Goal: Task Accomplishment & Management: Manage account settings

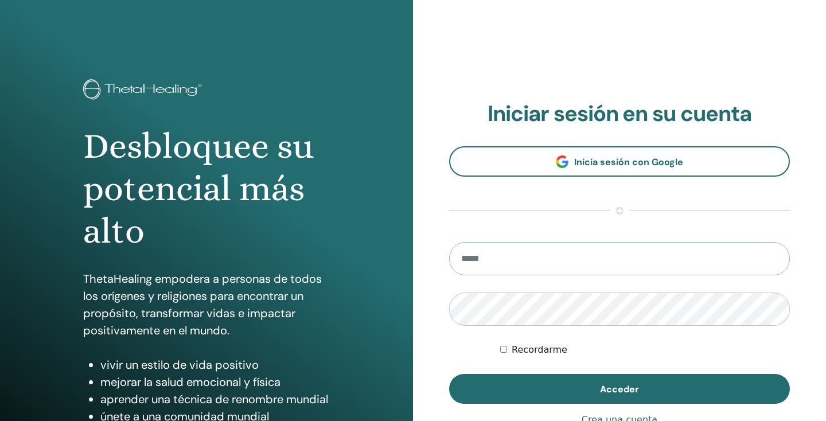
type input "**********"
click at [619, 389] on button "Acceder" at bounding box center [619, 389] width 341 height 30
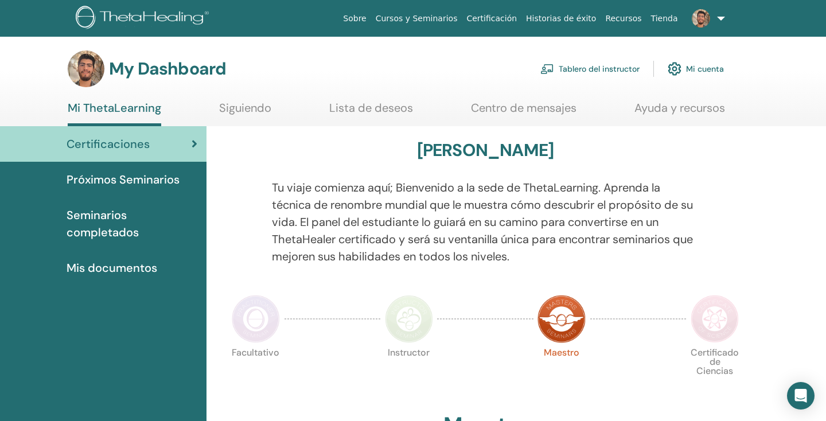
click at [619, 73] on link "Tablero del instructor" at bounding box center [589, 68] width 99 height 25
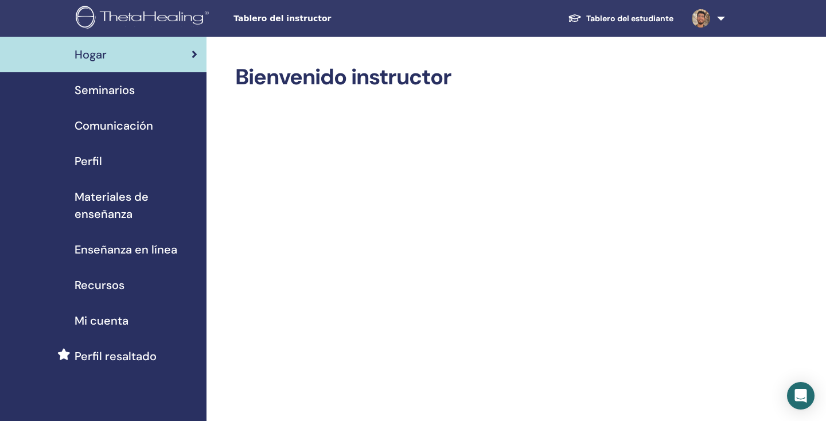
click at [117, 283] on span "Recursos" at bounding box center [100, 284] width 50 height 17
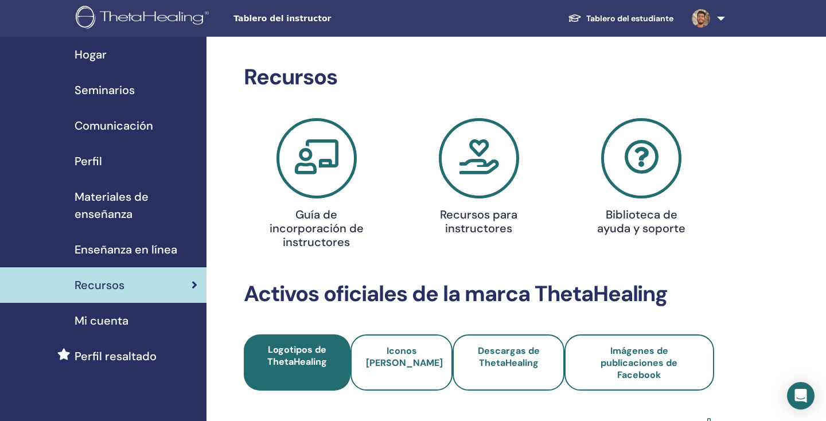
click at [90, 365] on link "Perfil resaltado" at bounding box center [103, 356] width 206 height 36
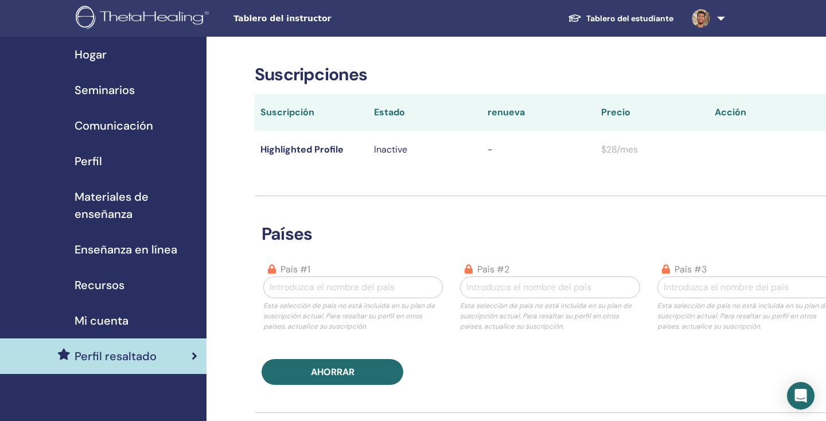
click at [98, 51] on span "Hogar" at bounding box center [91, 54] width 32 height 17
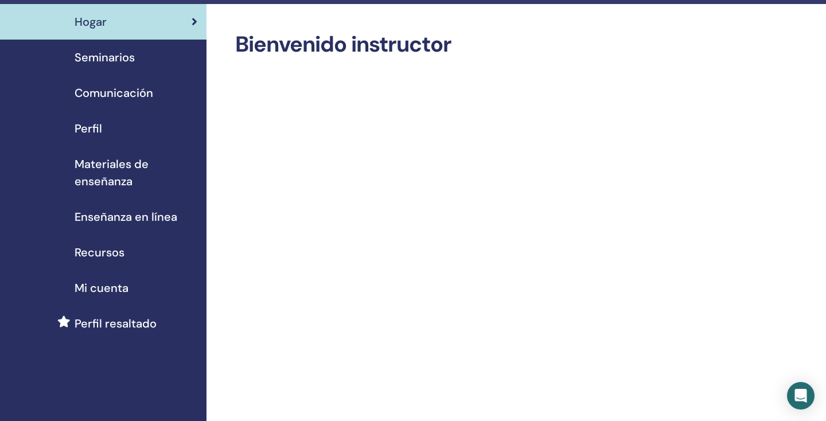
scroll to position [36, 0]
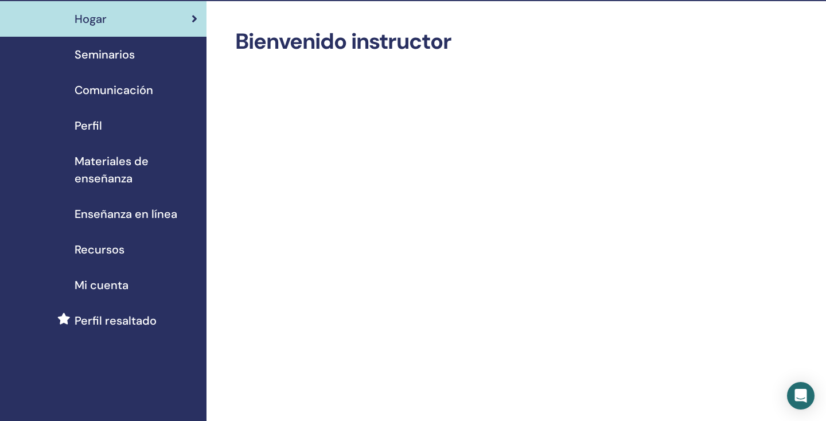
click at [561, 49] on h2 "Bienvenido instructor" at bounding box center [479, 42] width 488 height 26
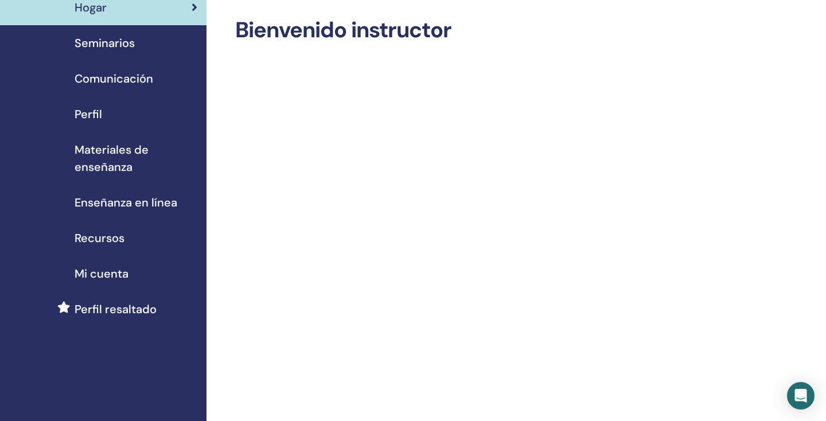
scroll to position [26, 0]
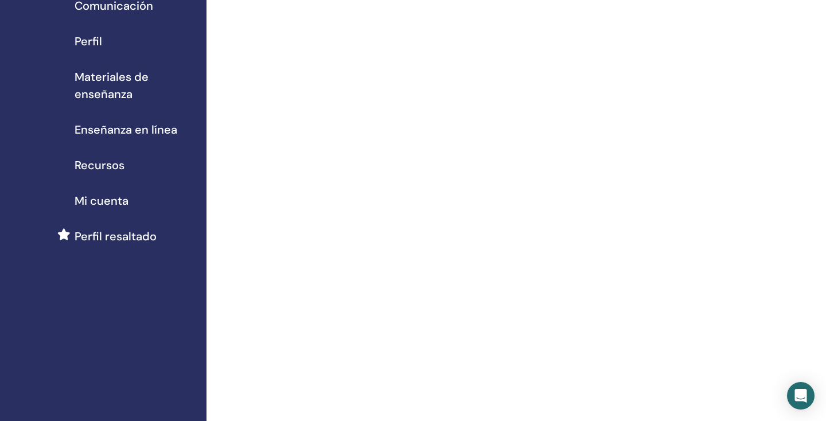
scroll to position [122, 0]
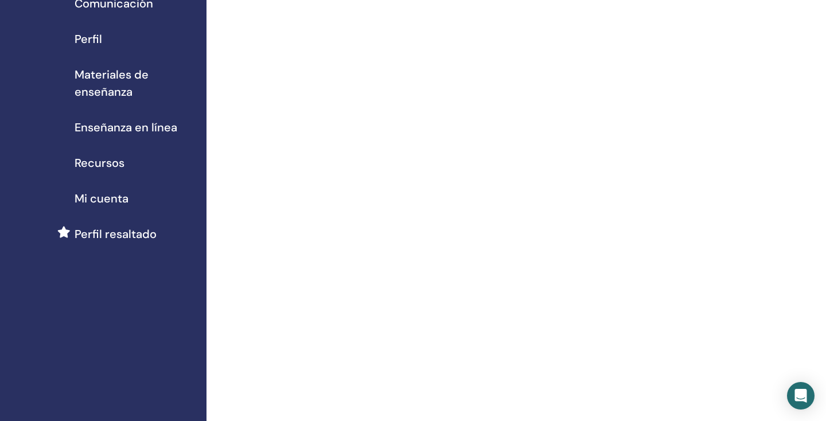
click at [163, 236] on div "Perfil resaltado" at bounding box center [103, 233] width 188 height 17
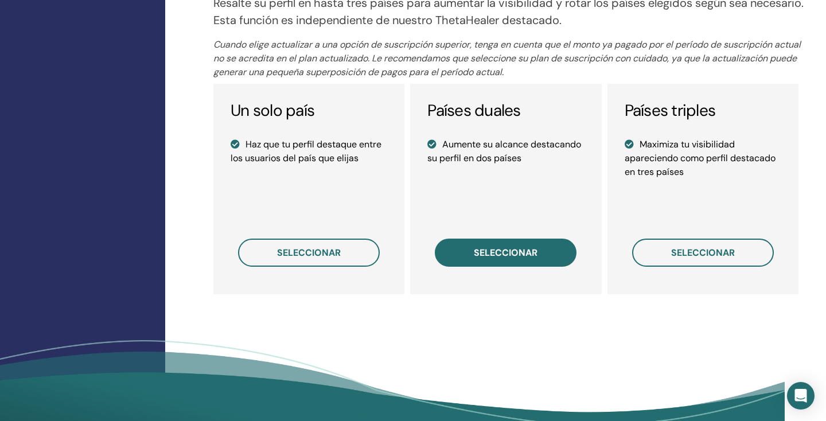
scroll to position [832, 41]
click at [494, 243] on button "seleccionar" at bounding box center [506, 253] width 142 height 28
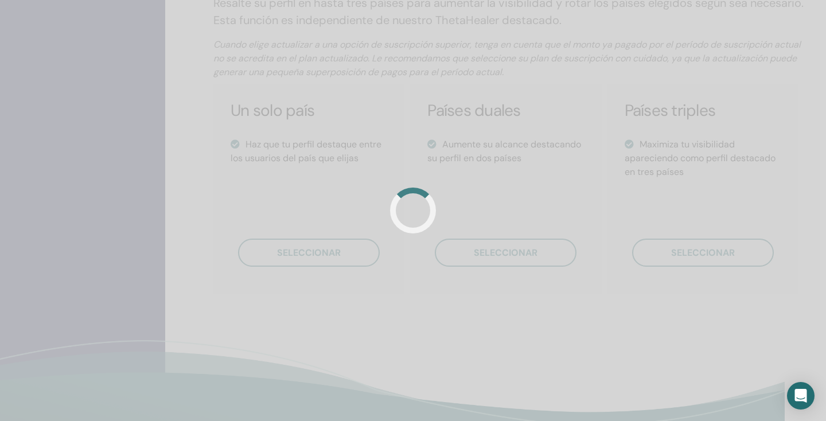
click at [281, 264] on div at bounding box center [413, 210] width 826 height 421
click at [334, 249] on div at bounding box center [413, 210] width 826 height 421
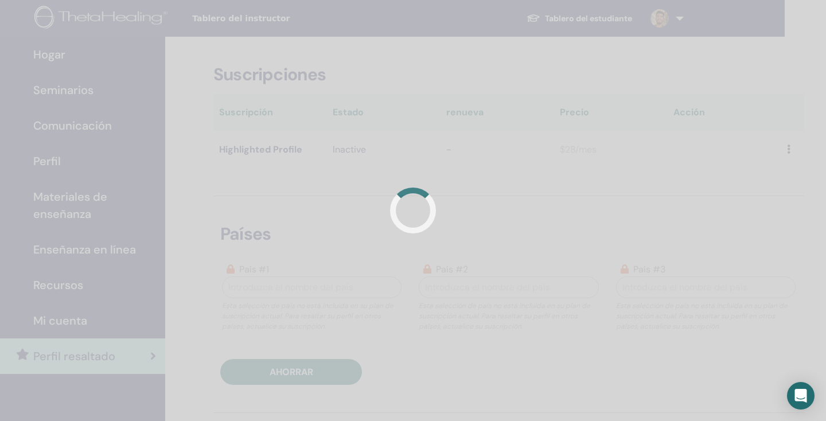
scroll to position [0, 41]
click at [91, 125] on div at bounding box center [413, 210] width 826 height 421
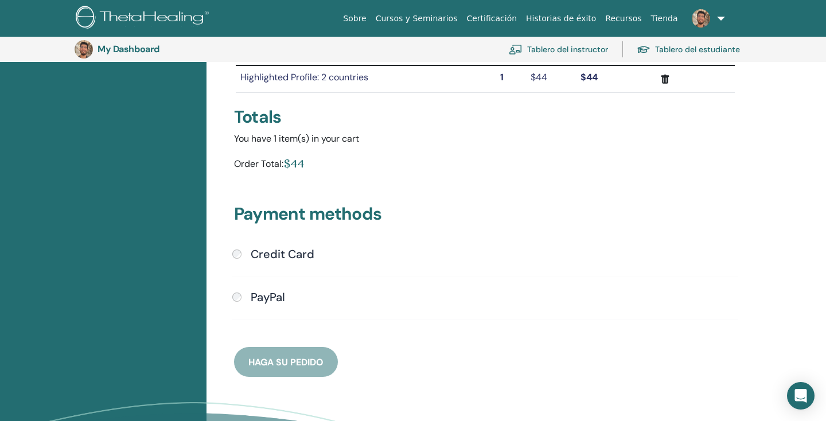
scroll to position [178, 0]
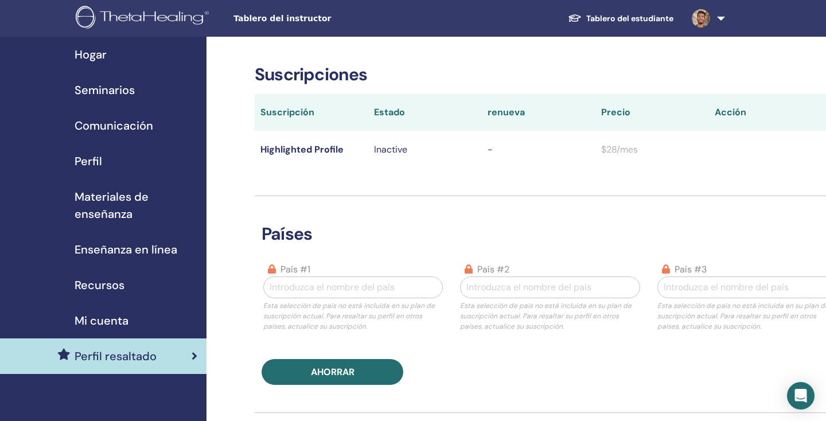
click at [94, 112] on link "Comunicación" at bounding box center [103, 126] width 206 height 36
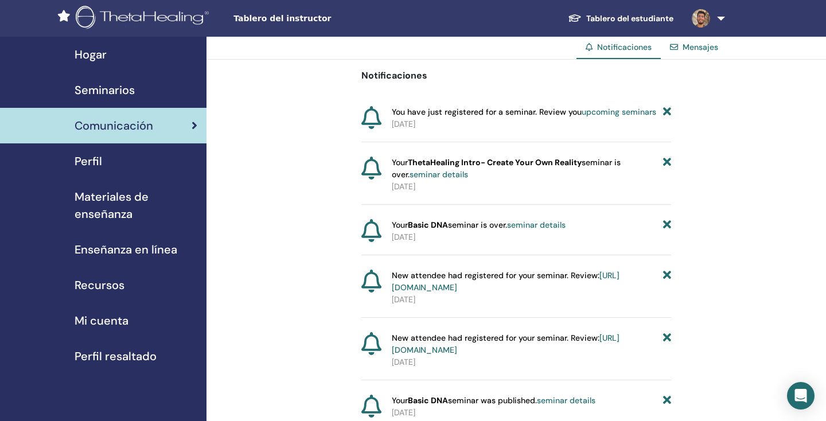
click at [122, 251] on span "Enseñanza en línea" at bounding box center [126, 249] width 103 height 17
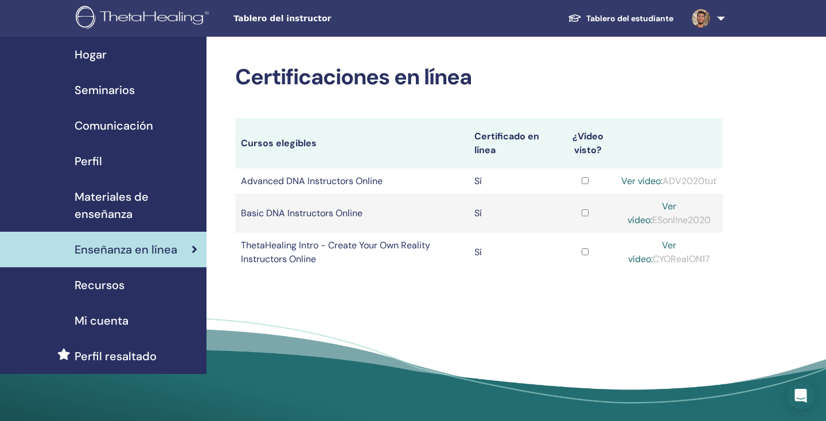
click at [128, 281] on div "Recursos" at bounding box center [103, 284] width 188 height 17
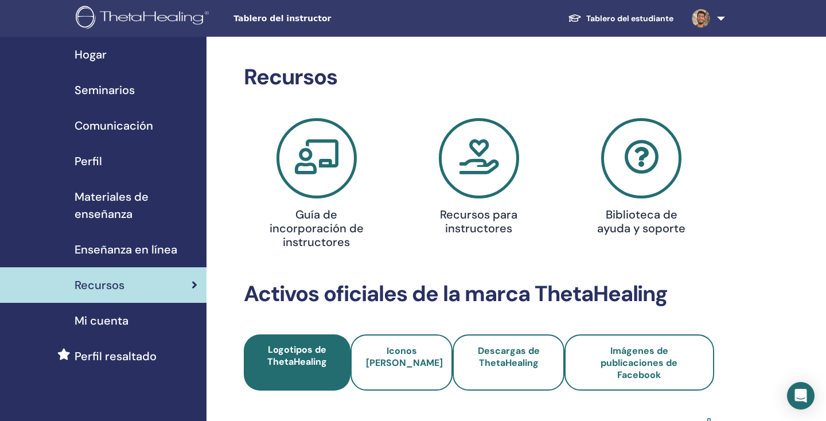
click at [124, 68] on link "Hogar" at bounding box center [103, 55] width 206 height 36
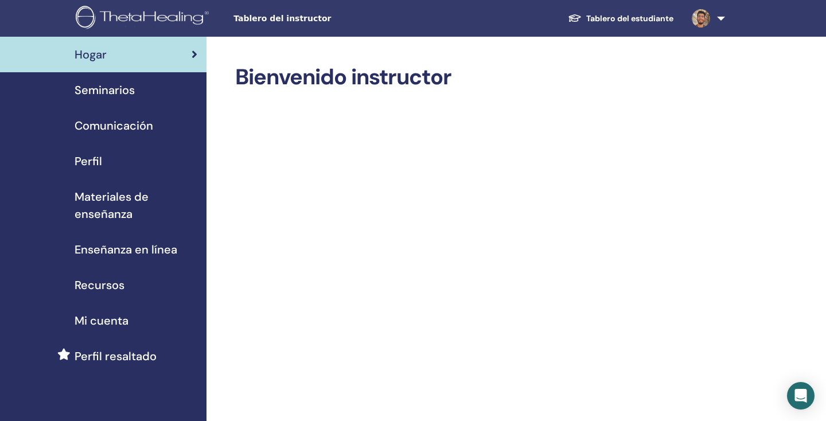
click at [109, 105] on link "Seminarios" at bounding box center [103, 90] width 206 height 36
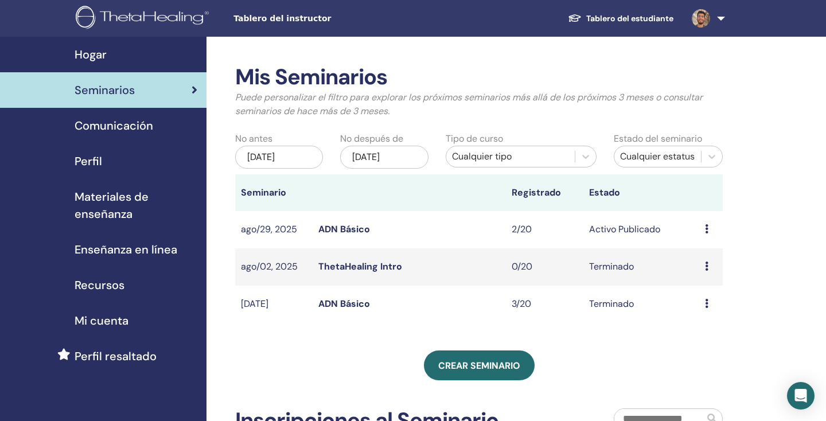
click at [700, 9] on img at bounding box center [701, 18] width 18 height 18
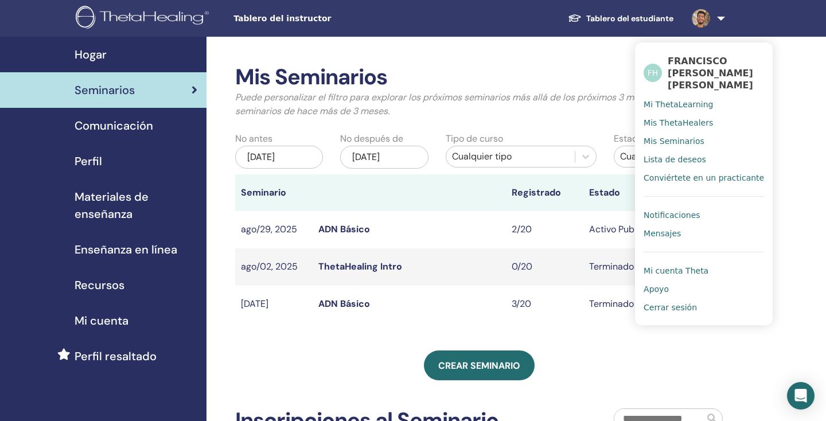
click at [675, 110] on span "Mi ThetaLearning" at bounding box center [678, 104] width 69 height 10
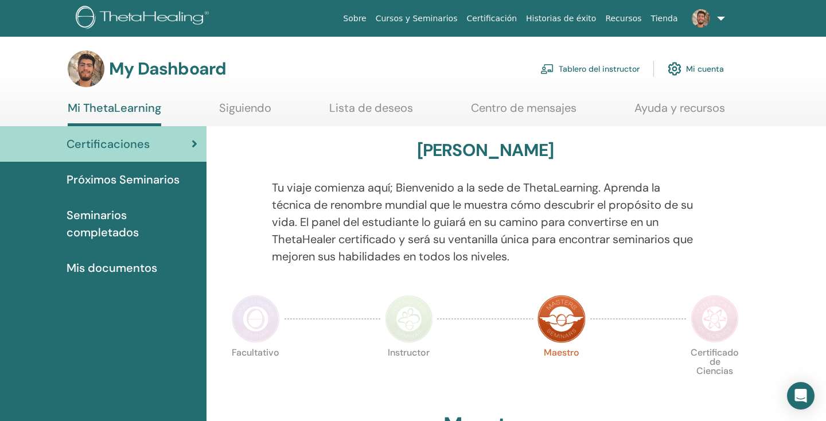
click at [166, 70] on h3 "My Dashboard" at bounding box center [167, 69] width 117 height 21
click at [74, 72] on img at bounding box center [86, 68] width 37 height 37
click at [711, 70] on link "Mi cuenta" at bounding box center [696, 68] width 56 height 25
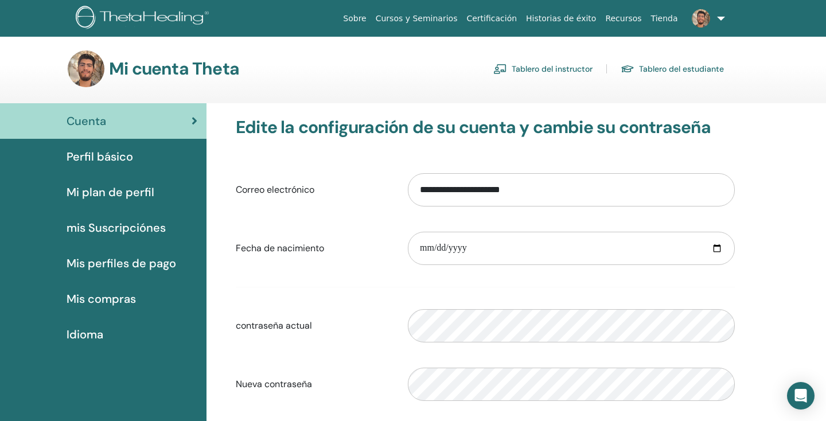
click at [103, 237] on link "mis Suscripciónes" at bounding box center [103, 228] width 206 height 36
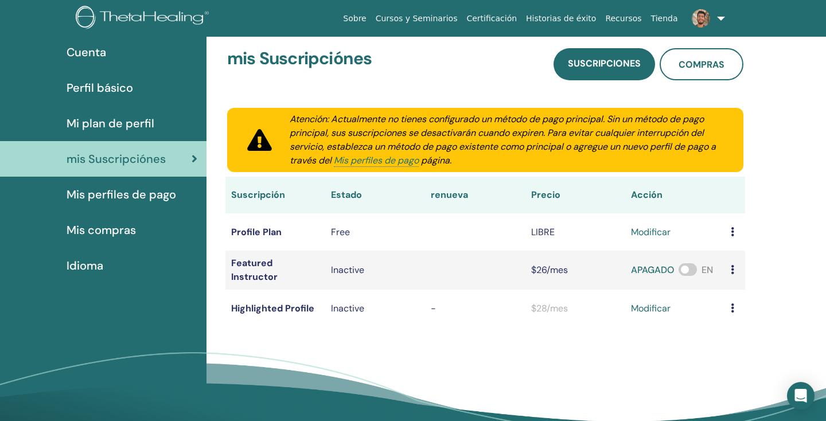
scroll to position [72, 0]
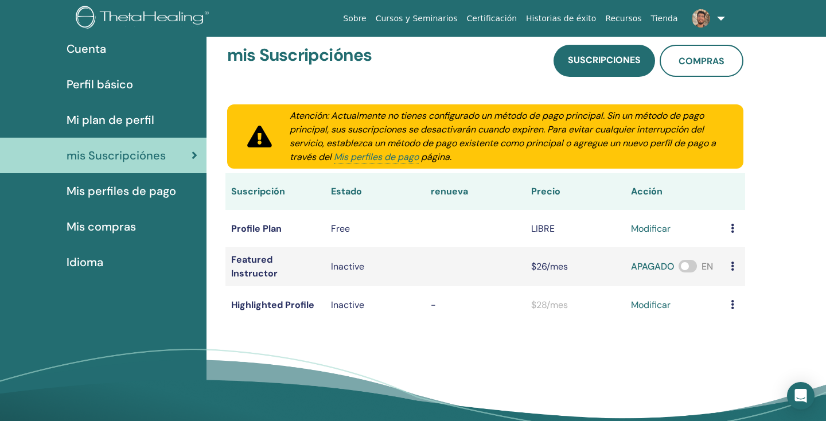
click at [149, 198] on span "Mis perfiles de pago" at bounding box center [122, 190] width 110 height 17
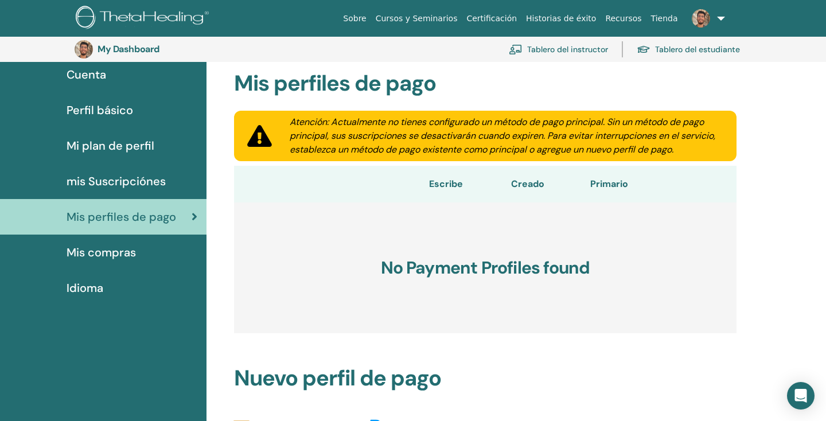
scroll to position [174, 0]
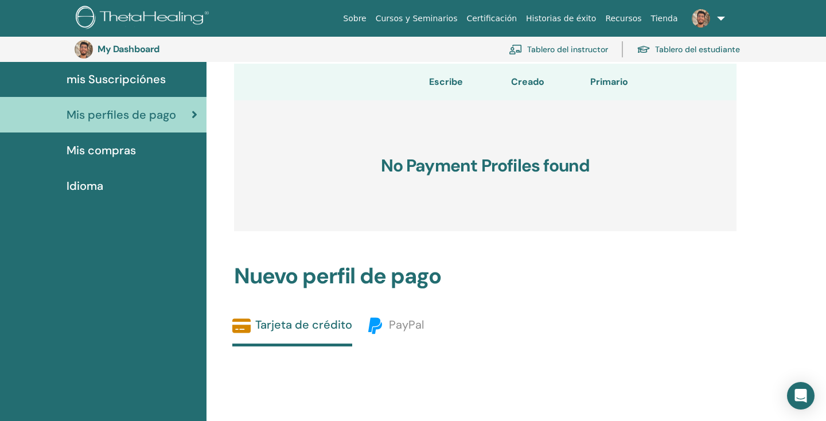
click at [112, 144] on span "Mis compras" at bounding box center [101, 150] width 69 height 17
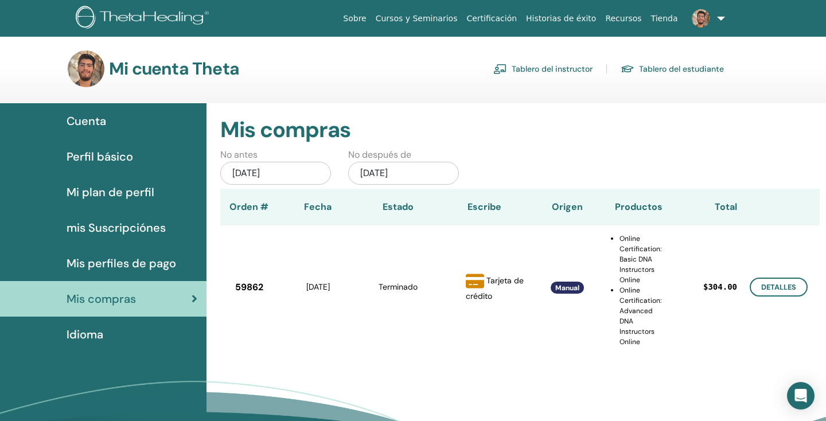
click at [126, 200] on span "Mi plan de perfil" at bounding box center [111, 192] width 88 height 17
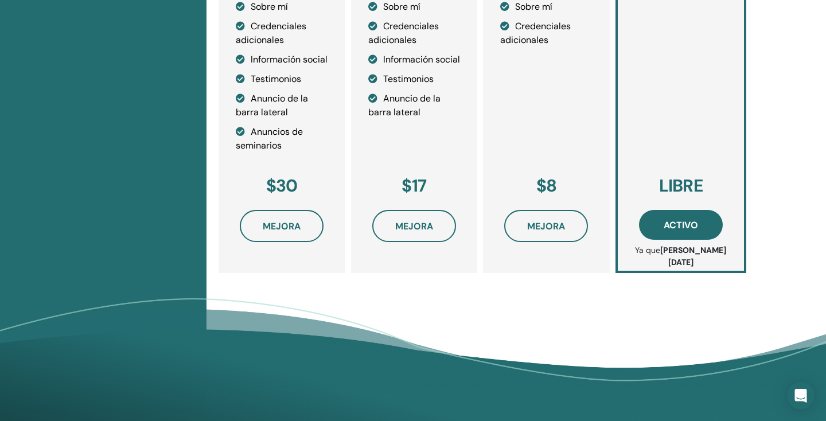
scroll to position [505, 0]
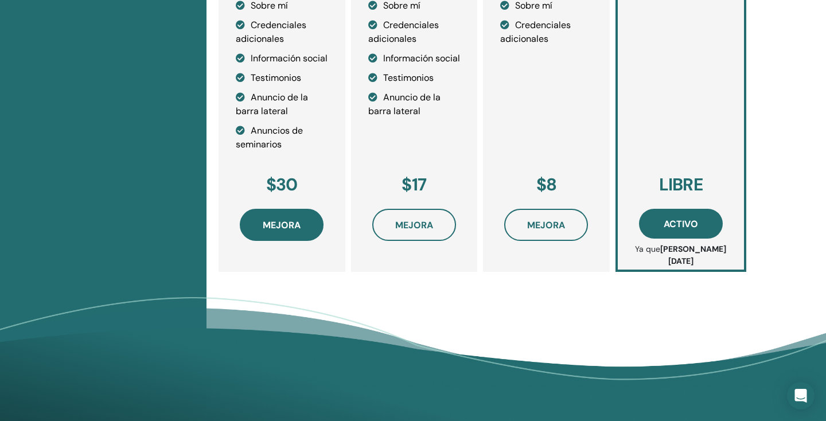
click at [278, 231] on span "Mejora" at bounding box center [282, 225] width 38 height 12
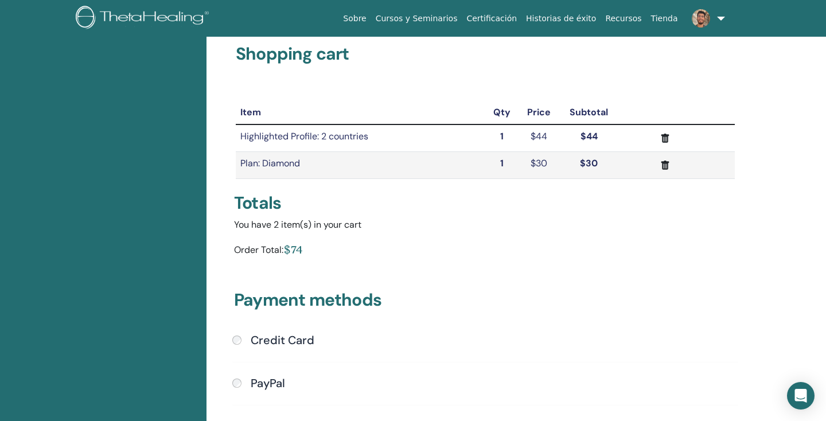
scroll to position [74, 0]
click at [661, 137] on icon "submit" at bounding box center [665, 138] width 12 height 12
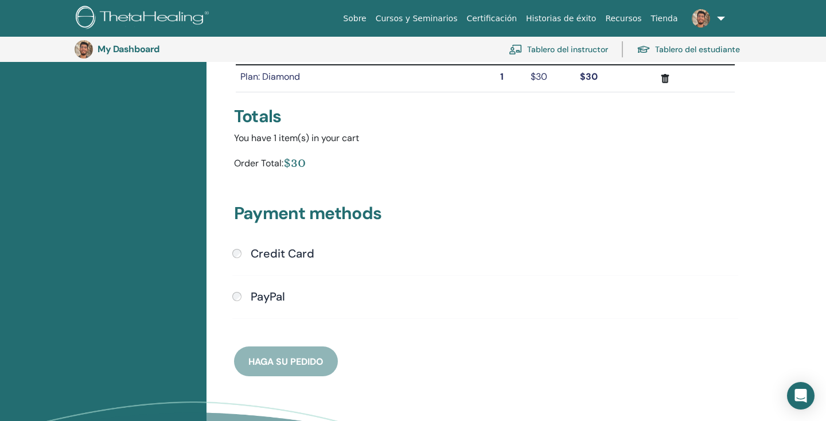
scroll to position [163, 0]
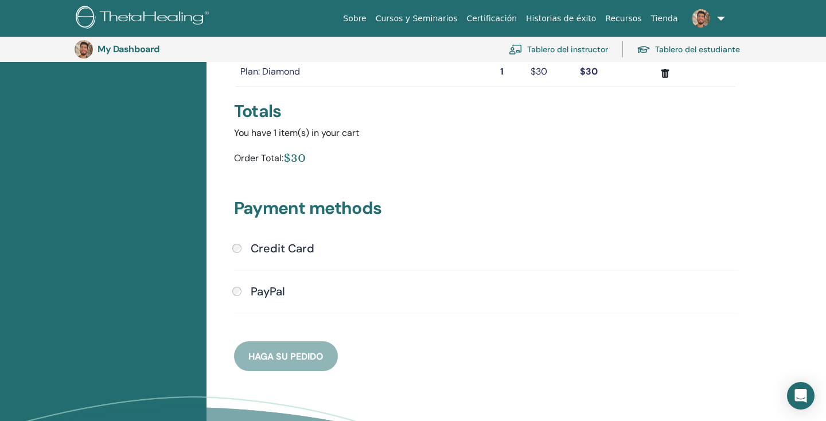
click at [247, 294] on label "PayPal" at bounding box center [265, 291] width 39 height 14
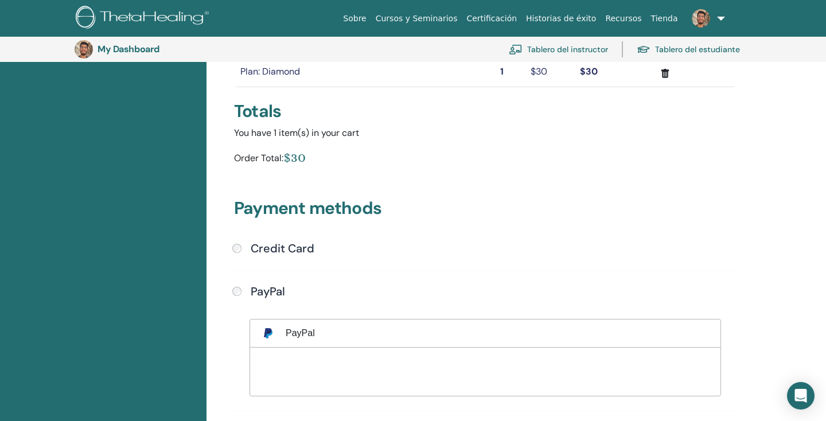
click at [251, 253] on h4 "Credit Card" at bounding box center [283, 248] width 64 height 14
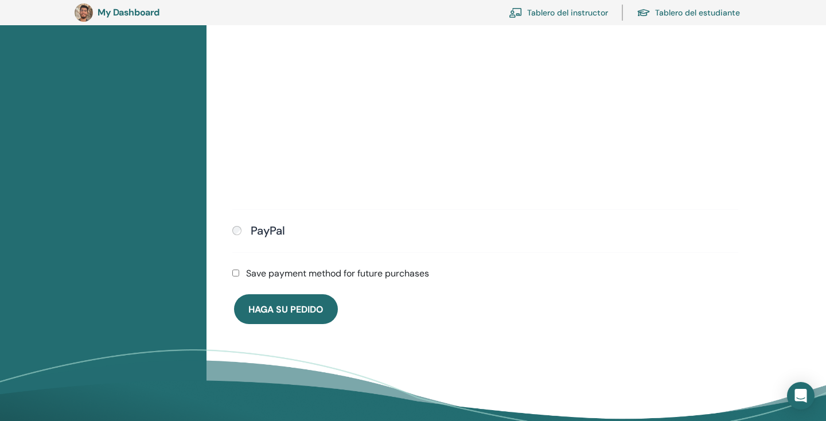
scroll to position [403, 0]
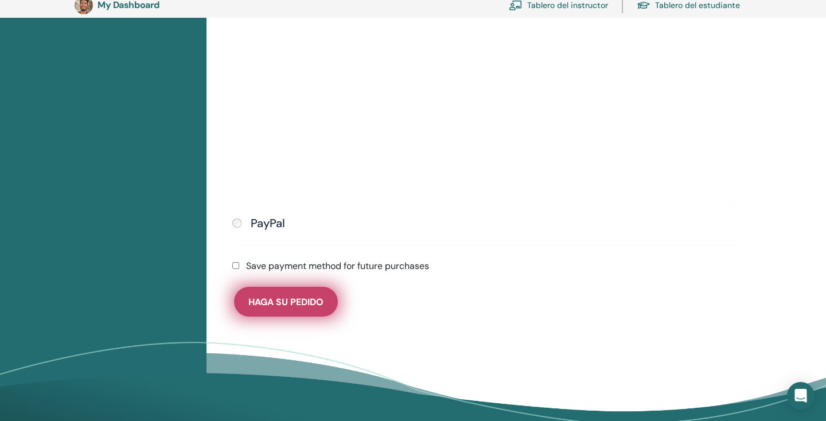
click at [315, 293] on button "Haga su pedido" at bounding box center [286, 302] width 104 height 30
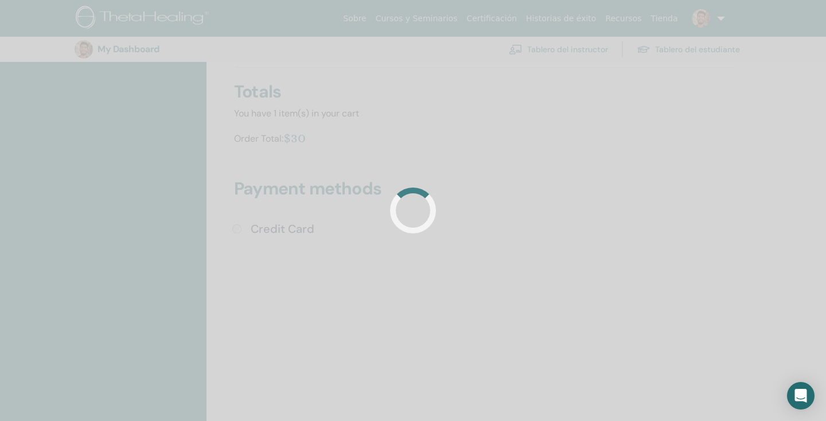
scroll to position [182, 0]
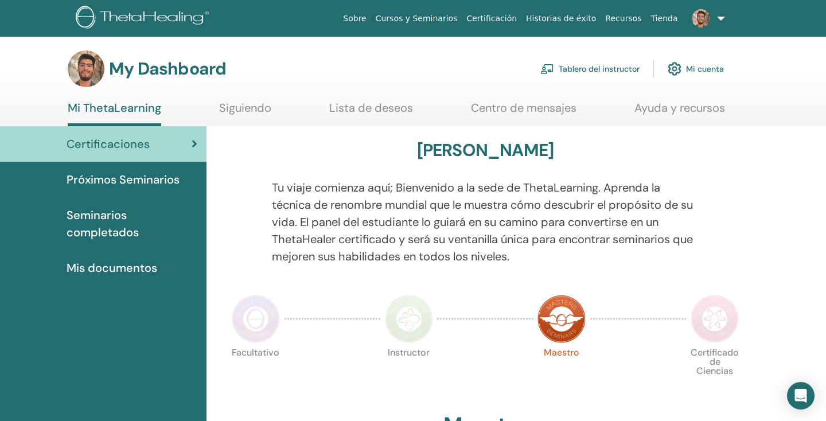
click at [612, 58] on link "Tablero del instructor" at bounding box center [589, 68] width 99 height 25
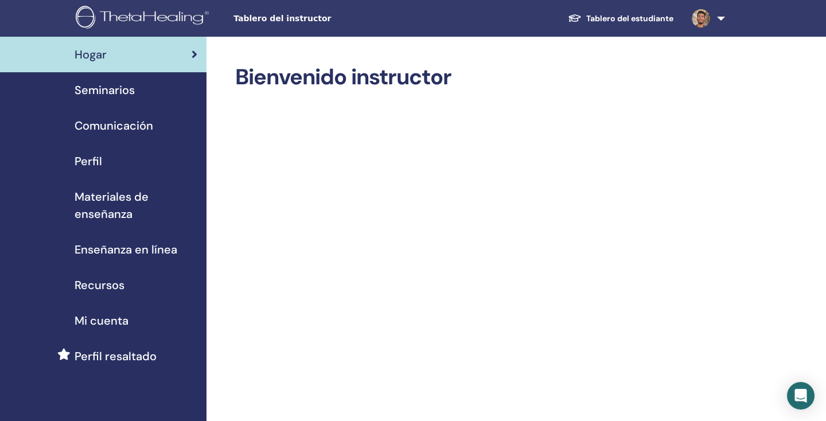
click at [190, 56] on div "Hogar" at bounding box center [103, 54] width 188 height 17
click at [143, 98] on div "Seminarios" at bounding box center [103, 89] width 188 height 17
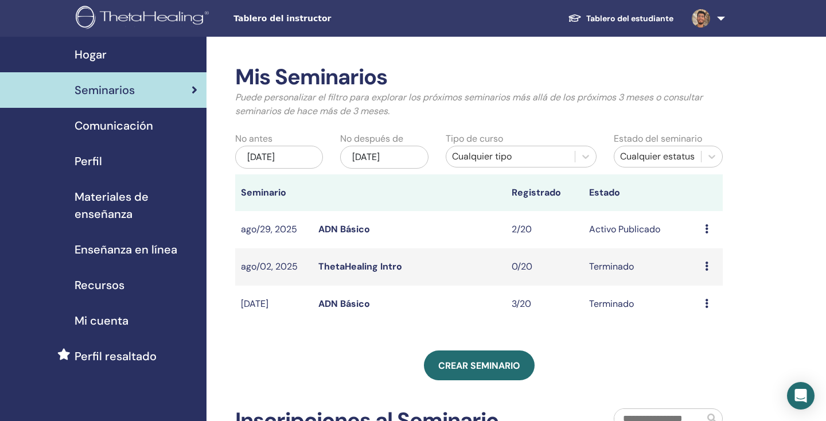
click at [145, 114] on link "Comunicación" at bounding box center [103, 126] width 206 height 36
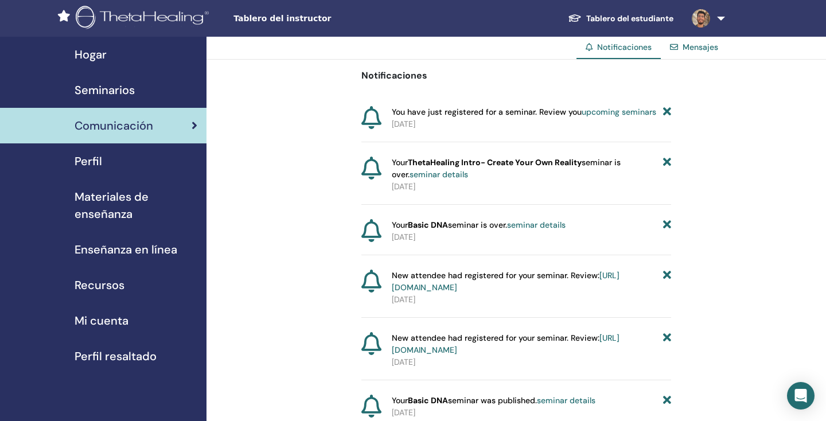
click at [105, 74] on link "Seminarios" at bounding box center [103, 90] width 206 height 36
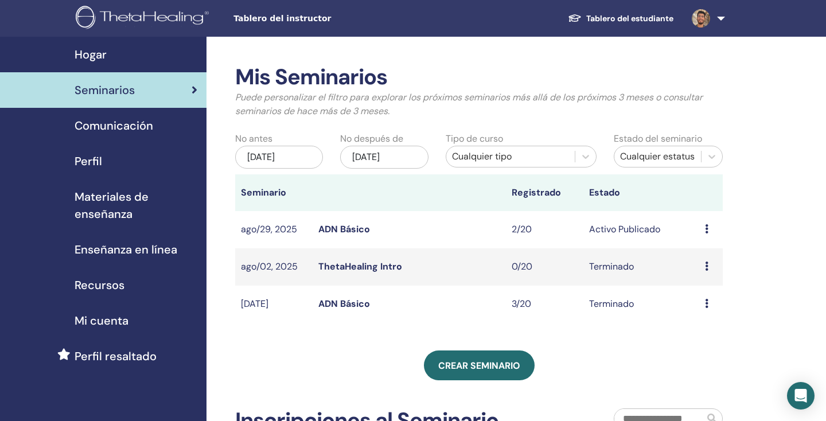
click at [714, 234] on div "Avance Editar asistentes Cancelar" at bounding box center [711, 230] width 12 height 14
click at [618, 338] on div "Mis Seminarios Puede personalizar el filtro para explorar los próximos seminari…" at bounding box center [479, 306] width 488 height 485
click at [708, 233] on icon at bounding box center [706, 228] width 3 height 9
click at [700, 244] on link "Avance" at bounding box center [699, 242] width 31 height 12
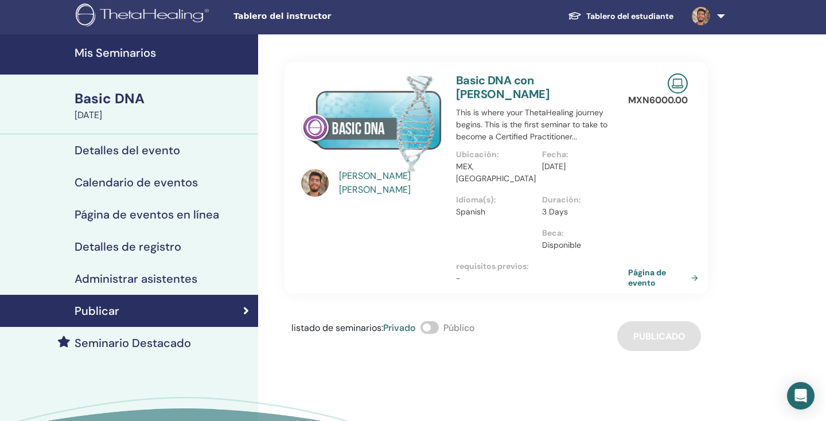
scroll to position [17, 0]
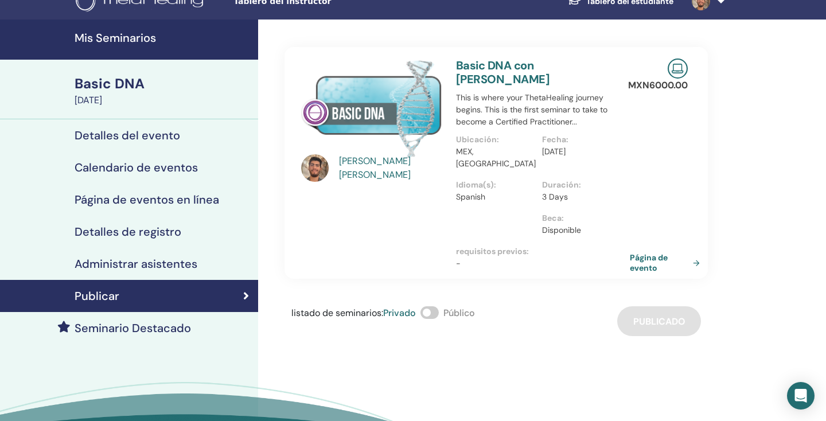
click at [643, 252] on link "Página de evento" at bounding box center [667, 262] width 75 height 21
click at [430, 306] on span at bounding box center [429, 312] width 18 height 13
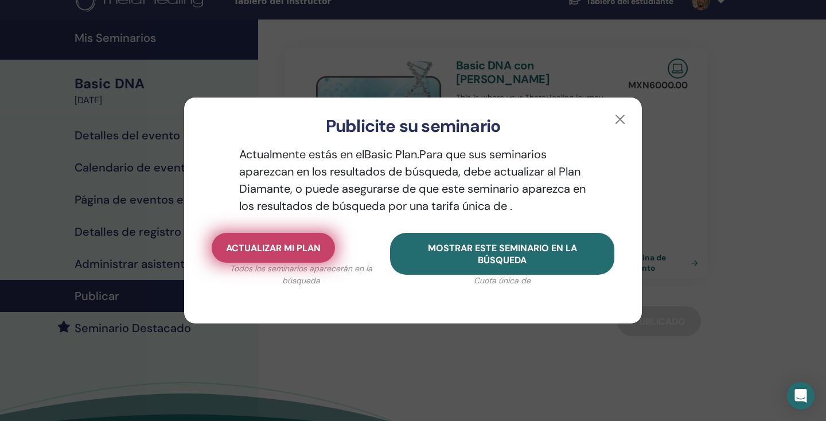
click at [316, 248] on span "Actualizar mi plan" at bounding box center [273, 248] width 95 height 12
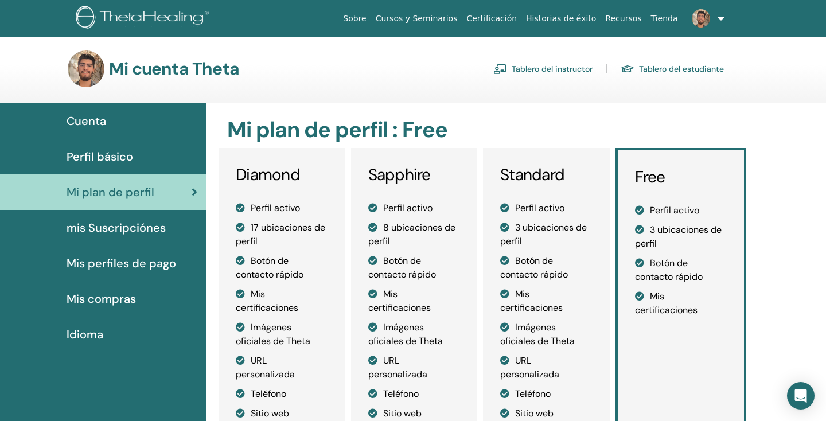
click at [134, 163] on div "Perfil básico" at bounding box center [103, 156] width 188 height 17
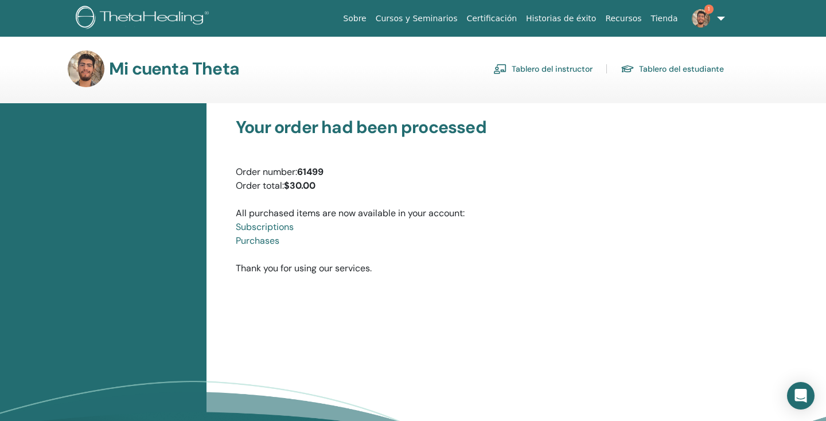
click at [531, 72] on link "Tablero del instructor" at bounding box center [542, 69] width 99 height 18
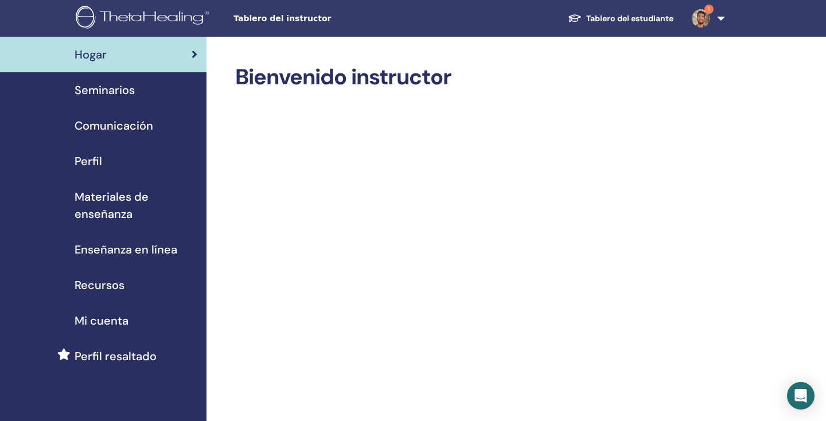
click at [130, 155] on div "Perfil" at bounding box center [103, 161] width 188 height 17
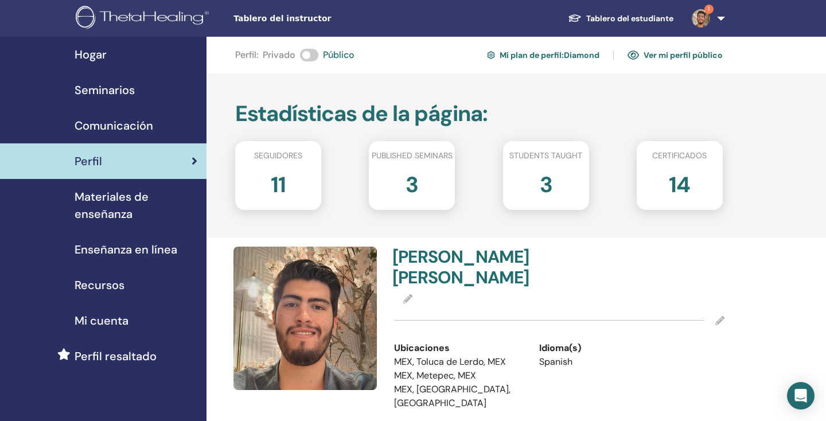
click at [138, 85] on div "Seminarios" at bounding box center [103, 89] width 188 height 17
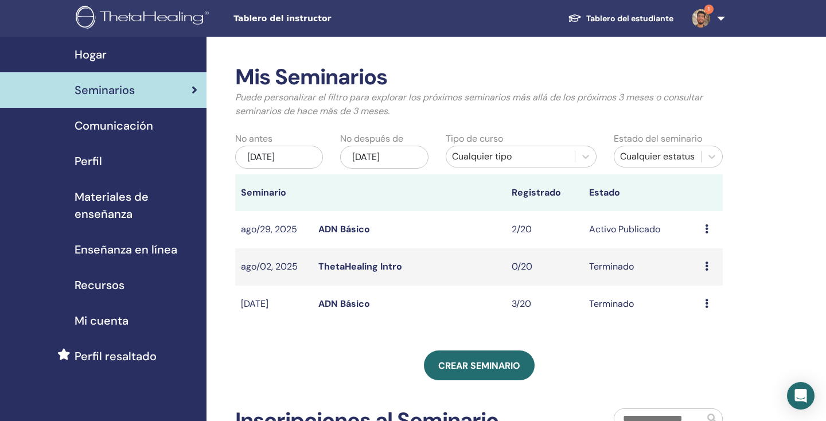
click at [707, 223] on div "Avance Editar asistentes Cancelar" at bounding box center [711, 230] width 12 height 14
click at [704, 228] on link "Avance" at bounding box center [697, 231] width 31 height 12
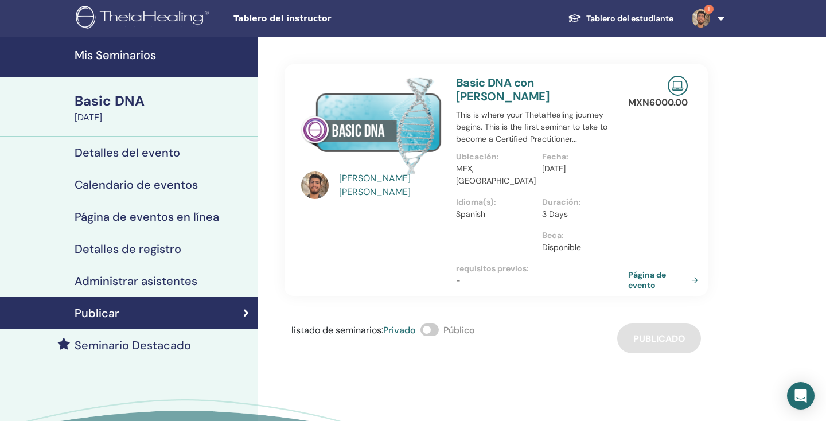
click at [426, 323] on span at bounding box center [429, 329] width 18 height 13
click at [664, 332] on div "listado de seminarios : Privado Público Publicado" at bounding box center [495, 338] width 423 height 30
click at [646, 255] on div "FRANCISCO JULIÁN HERNÁNDEZ RAMÍREZ Basic DNA con FRANCISCO JULIÁN HERNÁNDEZ RAM…" at bounding box center [496, 180] width 427 height 232
click at [640, 270] on link "Página de evento" at bounding box center [667, 280] width 75 height 21
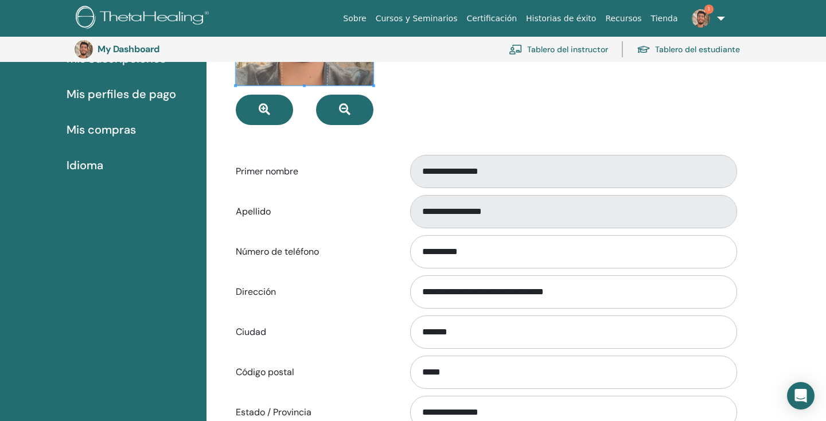
scroll to position [217, 0]
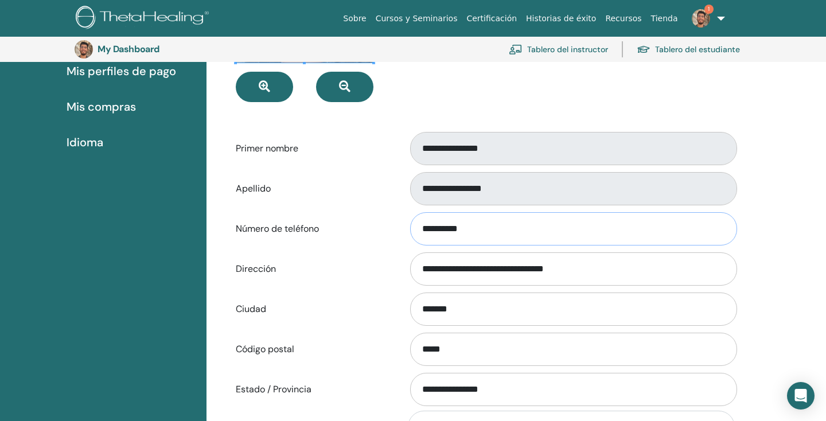
drag, startPoint x: 501, startPoint y: 236, endPoint x: 380, endPoint y: 221, distance: 122.5
type input "**********"
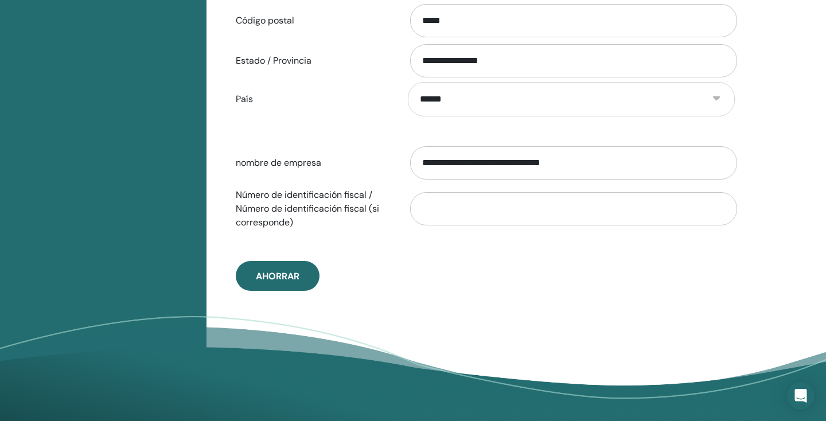
scroll to position [573, 0]
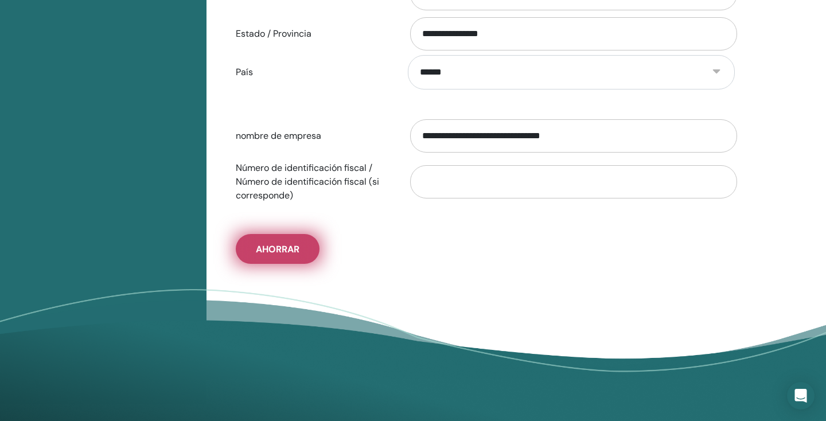
click at [288, 243] on span "Ahorrar" at bounding box center [278, 249] width 44 height 12
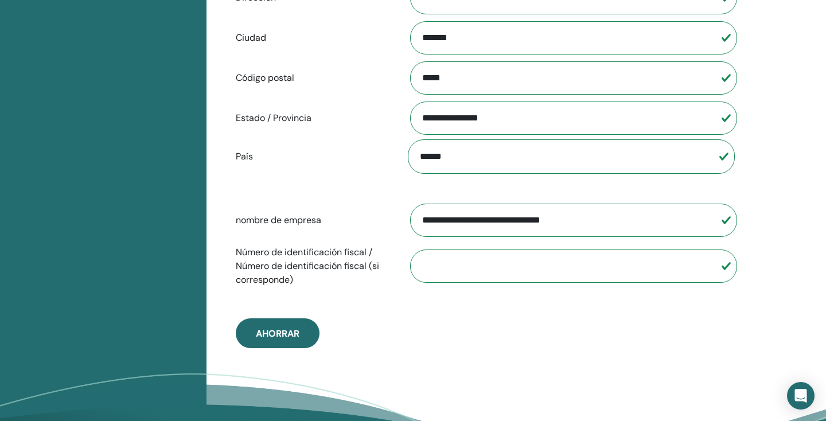
scroll to position [445, 0]
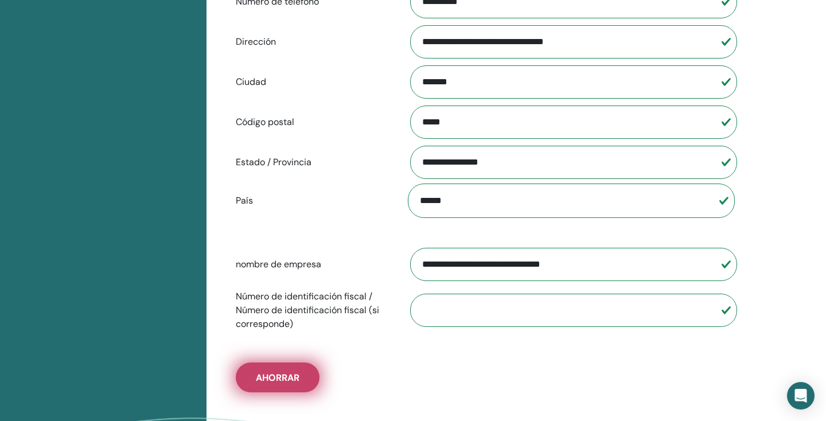
click at [285, 372] on span "Ahorrar" at bounding box center [278, 378] width 44 height 12
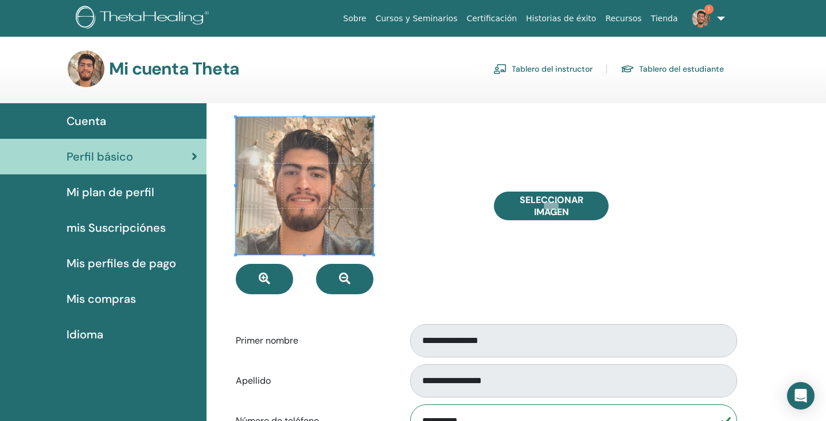
scroll to position [0, 0]
click at [113, 192] on span "Mi plan de perfil" at bounding box center [111, 192] width 88 height 17
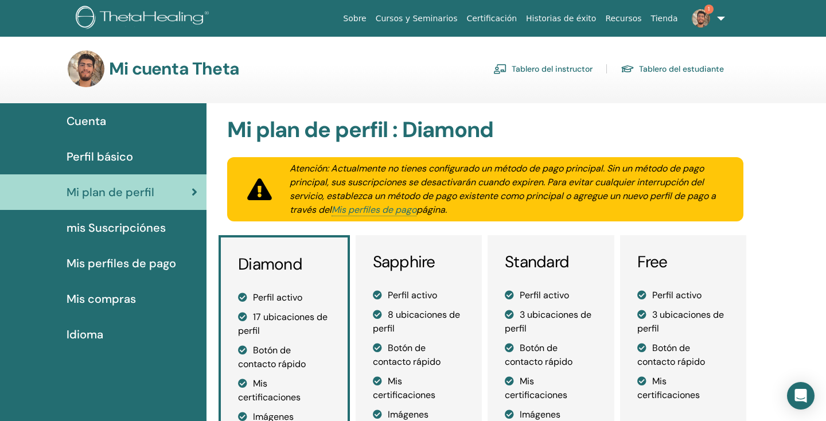
click at [160, 241] on link "mis Suscripciónes" at bounding box center [103, 228] width 206 height 36
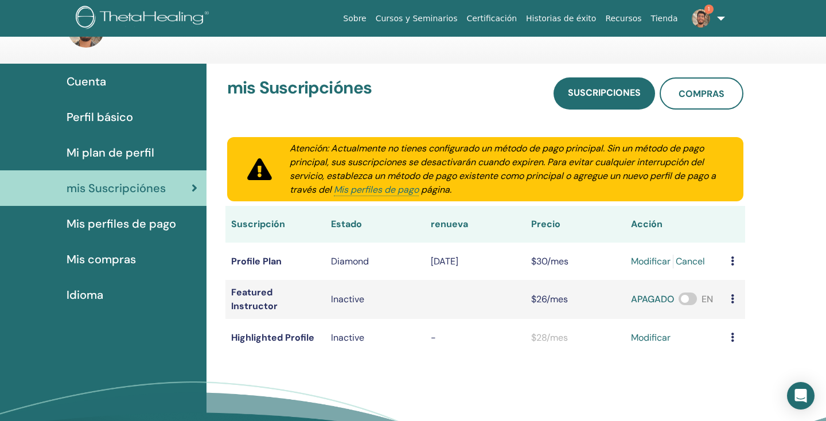
scroll to position [79, 0]
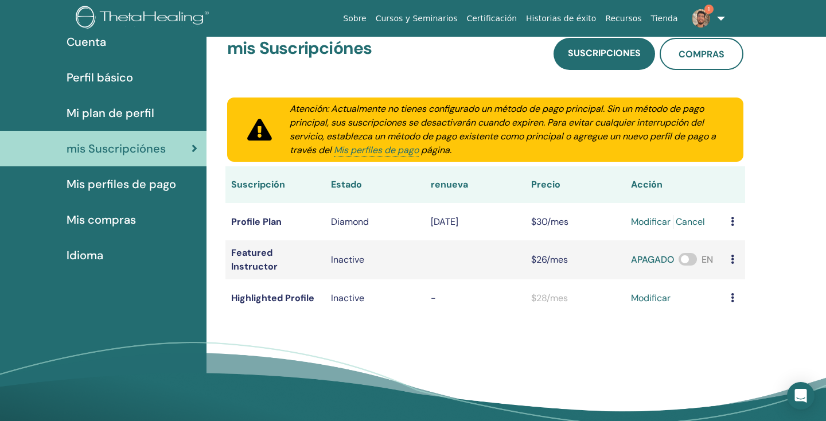
click at [144, 190] on span "Mis perfiles de pago" at bounding box center [122, 184] width 110 height 17
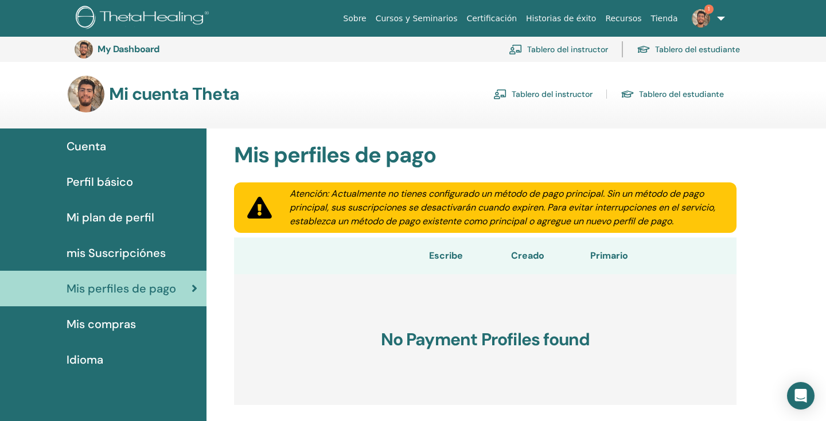
scroll to position [124, 0]
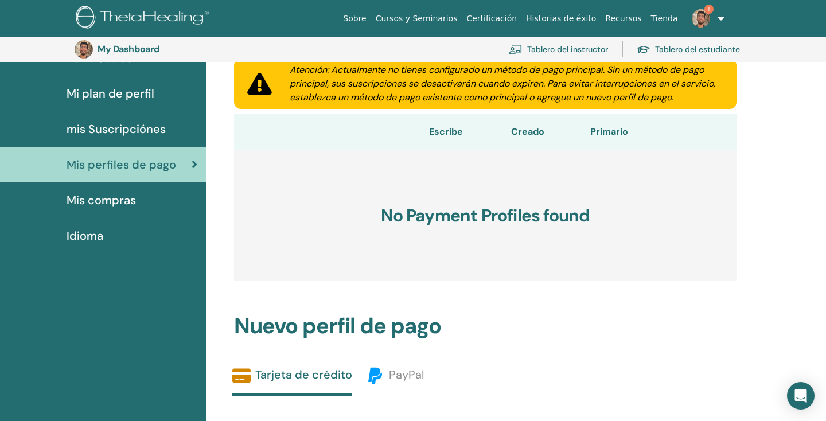
click at [132, 211] on link "Mis compras" at bounding box center [103, 200] width 206 height 36
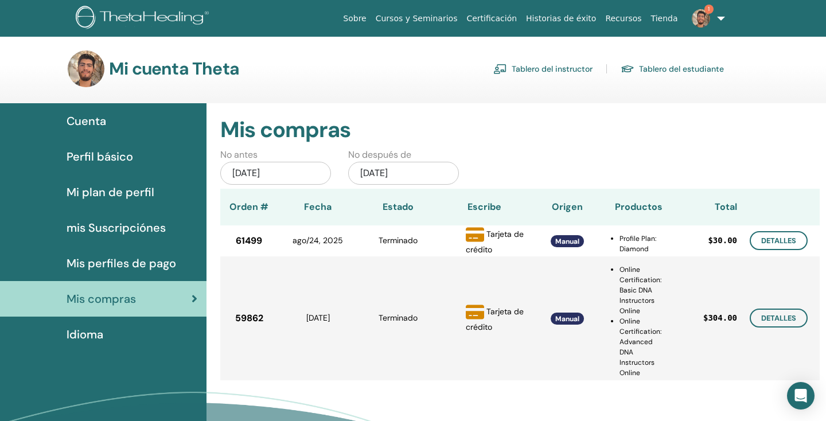
click at [579, 63] on link "Tablero del instructor" at bounding box center [542, 69] width 99 height 18
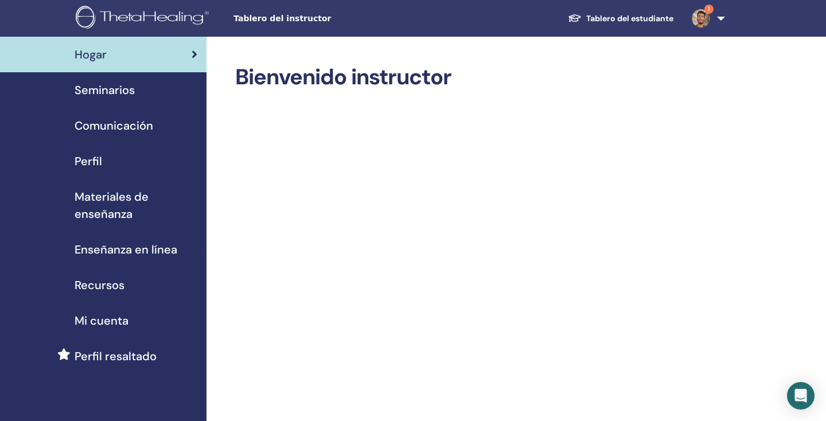
click at [135, 96] on div "Seminarios" at bounding box center [103, 89] width 188 height 17
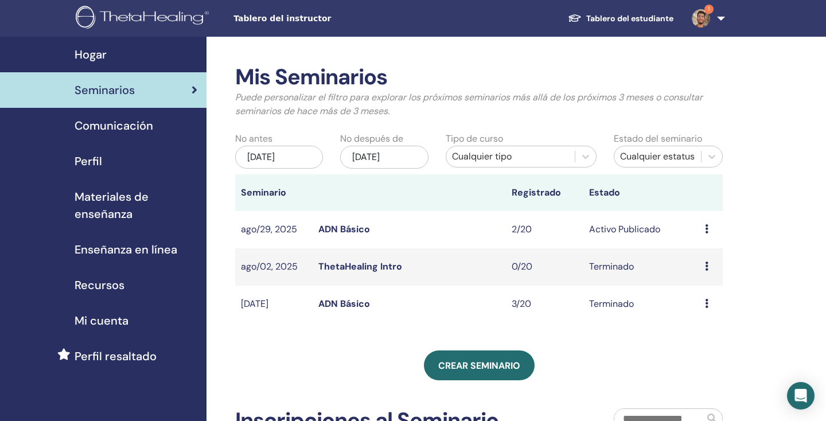
click at [131, 170] on link "Perfil" at bounding box center [103, 161] width 206 height 36
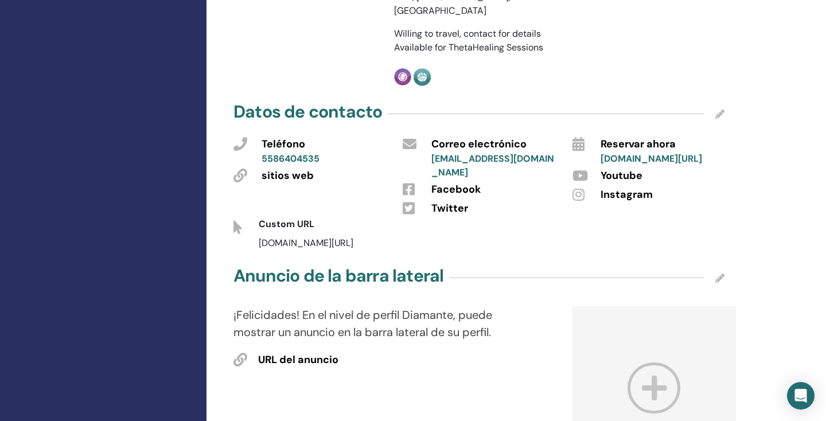
scroll to position [401, 0]
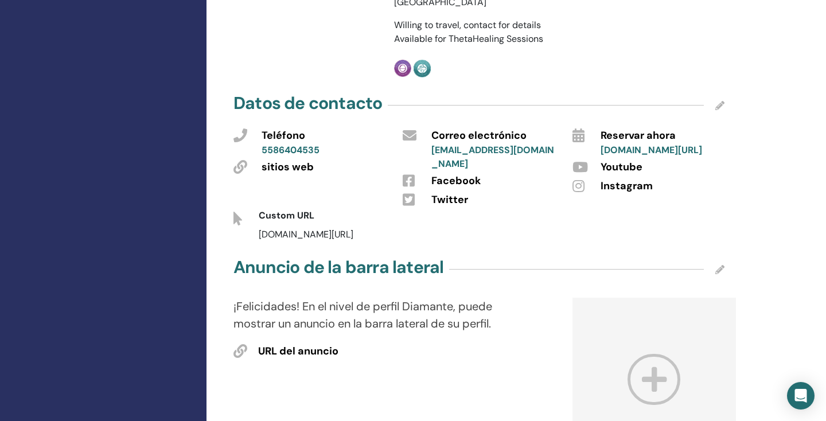
click at [724, 108] on div "Datos de contacto Teléfono 5586404535 sitios web Correo electrónico contacto@pr…" at bounding box center [479, 166] width 505 height 150
click at [718, 110] on icon at bounding box center [719, 105] width 9 height 9
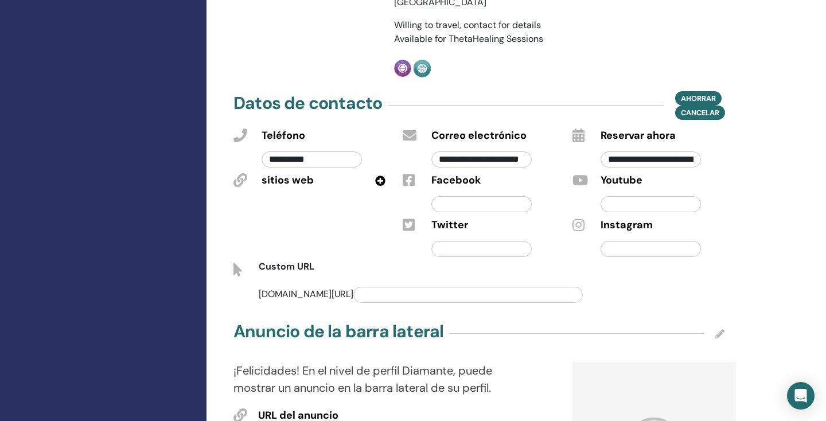
click at [377, 186] on icon at bounding box center [380, 181] width 10 height 10
click at [324, 212] on input "text" at bounding box center [312, 204] width 100 height 16
type input "**********"
click at [485, 207] on input "text" at bounding box center [481, 204] width 100 height 16
type input "*"
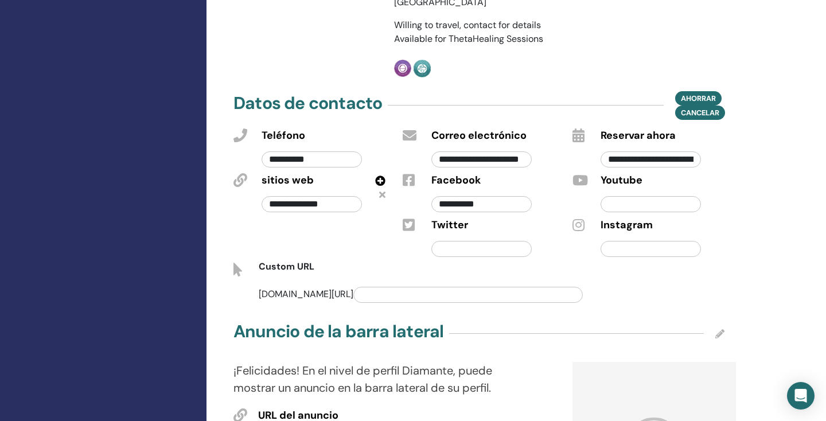
type input "**********"
click at [670, 252] on input "text" at bounding box center [651, 249] width 100 height 16
type input "**********"
click at [710, 102] on span "Ahorrar" at bounding box center [698, 98] width 35 height 12
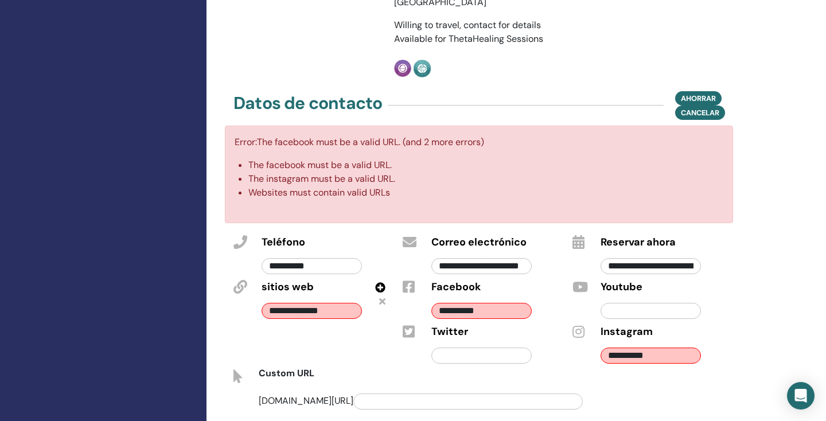
click at [270, 315] on input "**********" at bounding box center [312, 311] width 100 height 16
drag, startPoint x: 340, startPoint y: 315, endPoint x: 223, endPoint y: 311, distance: 117.7
paste input "**********"
type input "**********"
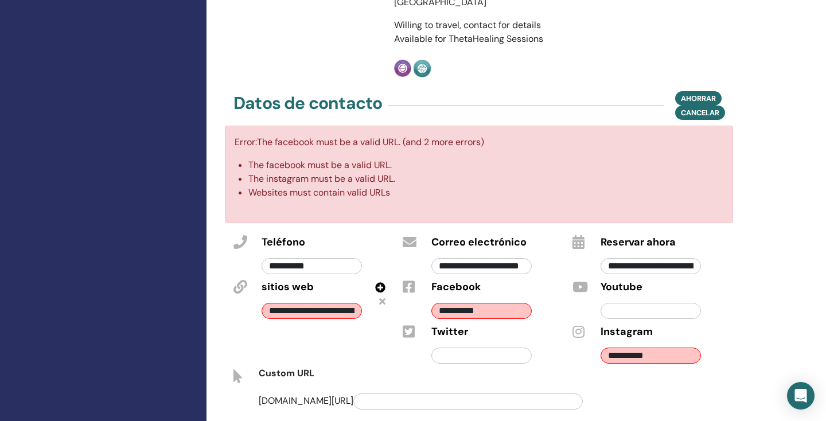
click at [377, 338] on div "**********" at bounding box center [309, 299] width 169 height 134
click at [497, 314] on input "**********" at bounding box center [481, 311] width 100 height 16
drag, startPoint x: 488, startPoint y: 314, endPoint x: 411, endPoint y: 314, distance: 77.4
click at [411, 314] on div "**********" at bounding box center [478, 299] width 169 height 45
drag, startPoint x: 658, startPoint y: 358, endPoint x: 599, endPoint y: 356, distance: 59.1
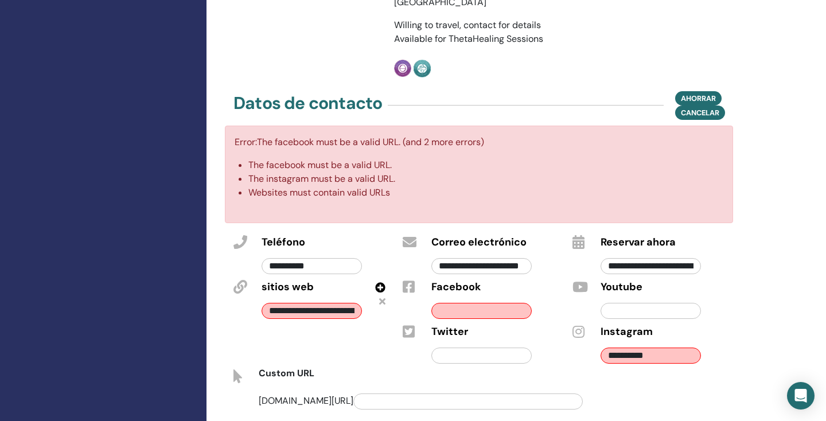
click at [601, 356] on div "**********" at bounding box center [651, 353] width 118 height 27
paste input "**********"
type input "**********"
click at [694, 104] on span "Ahorrar" at bounding box center [698, 98] width 35 height 12
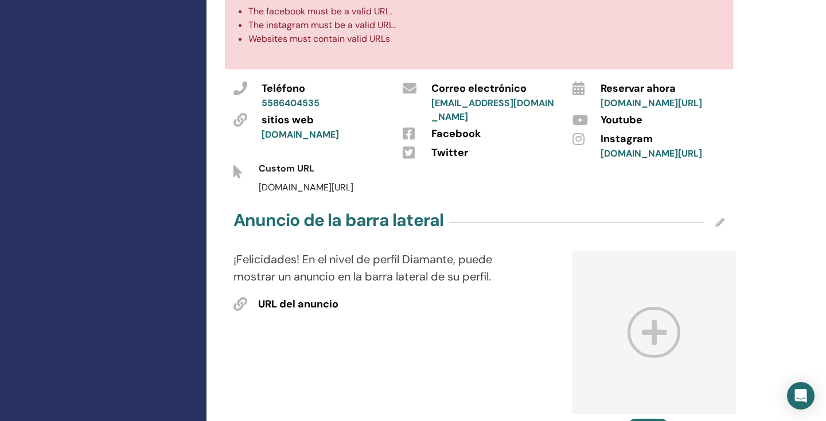
scroll to position [555, 0]
click at [293, 193] on span "thetahealing.com/" at bounding box center [306, 187] width 95 height 12
click at [337, 194] on div "thetahealing.com/" at bounding box center [461, 187] width 423 height 14
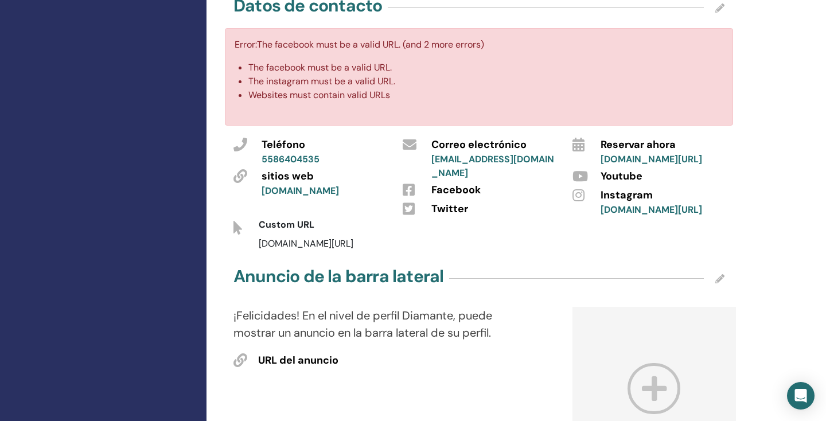
scroll to position [498, 0]
click at [717, 13] on icon at bounding box center [719, 8] width 9 height 9
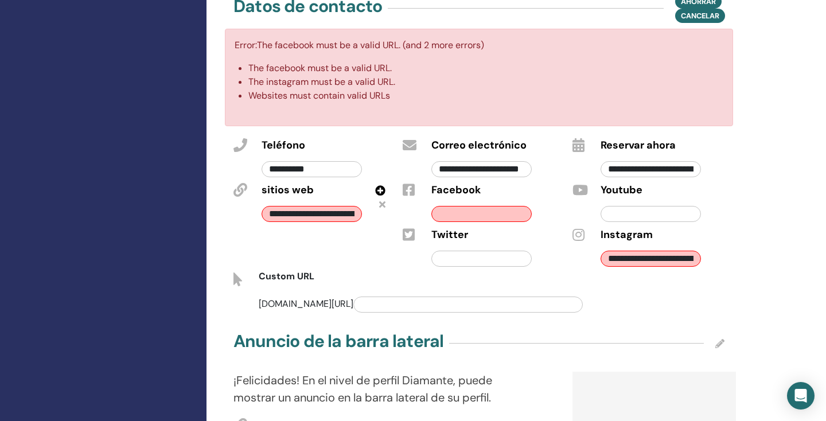
click at [370, 309] on input "text" at bounding box center [467, 305] width 229 height 16
type input "**********"
click at [704, 6] on span "Ahorrar" at bounding box center [698, 1] width 35 height 12
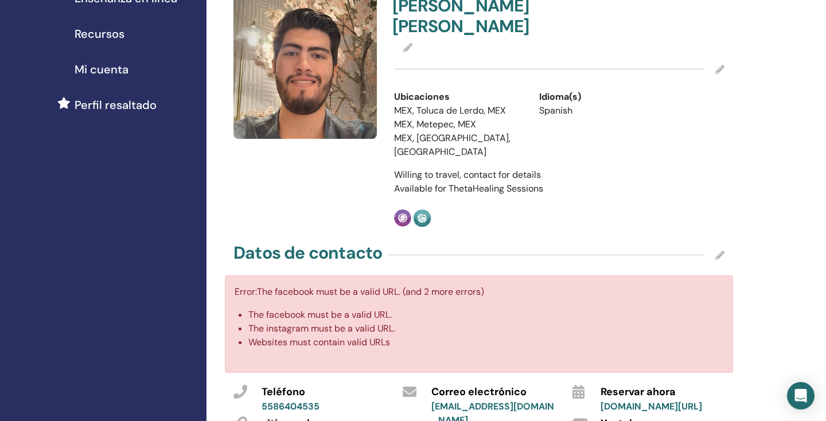
scroll to position [221, 0]
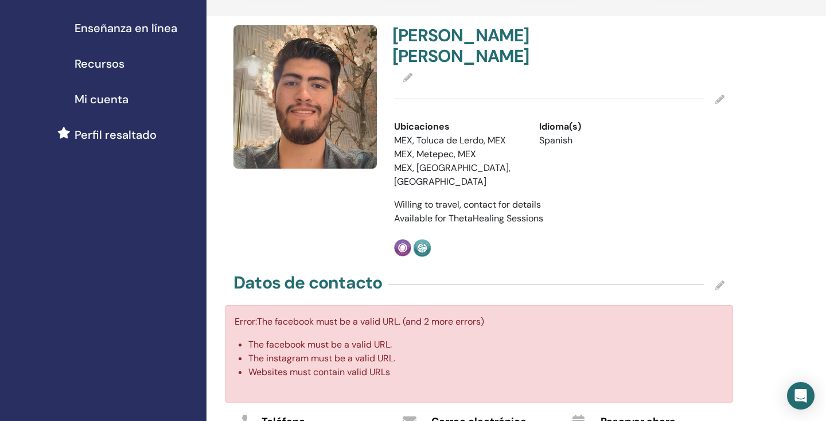
click at [715, 114] on div at bounding box center [559, 99] width 330 height 29
click at [720, 104] on icon at bounding box center [719, 99] width 9 height 9
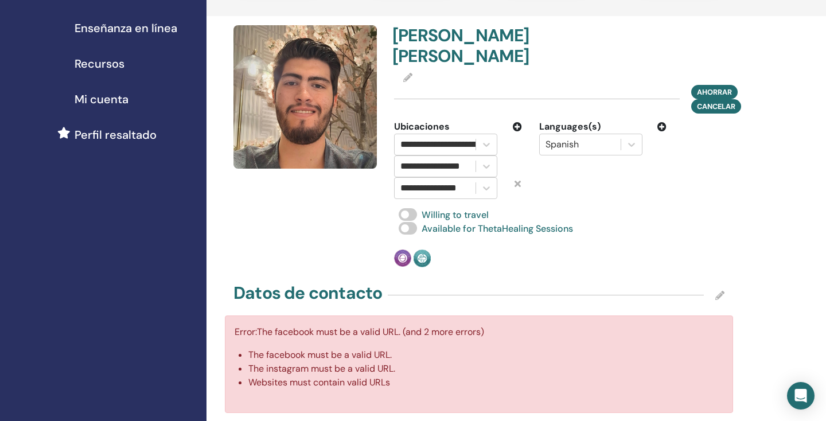
click at [656, 134] on div "Languages(s)" at bounding box center [603, 127] width 128 height 14
click at [661, 131] on icon at bounding box center [661, 126] width 9 height 9
click at [586, 174] on div at bounding box center [579, 166] width 69 height 16
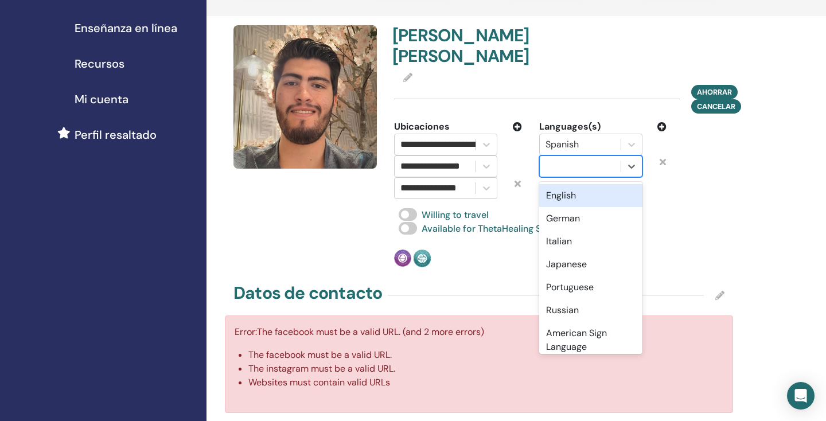
click at [574, 207] on div "English" at bounding box center [590, 195] width 103 height 23
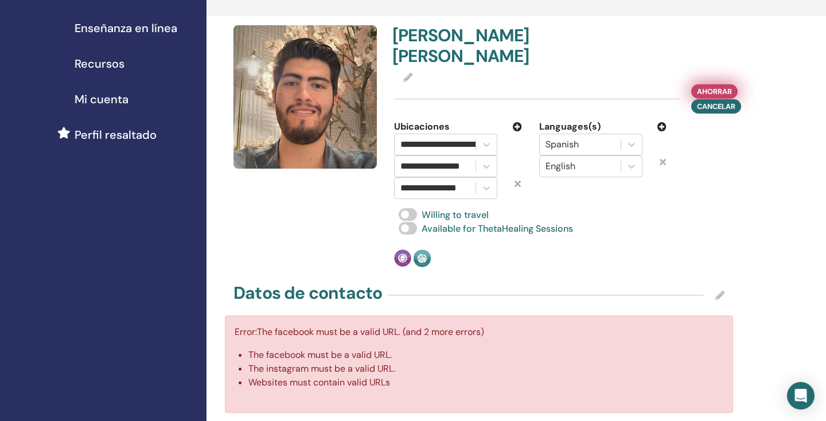
click at [722, 98] on span "Ahorrar" at bounding box center [714, 91] width 35 height 12
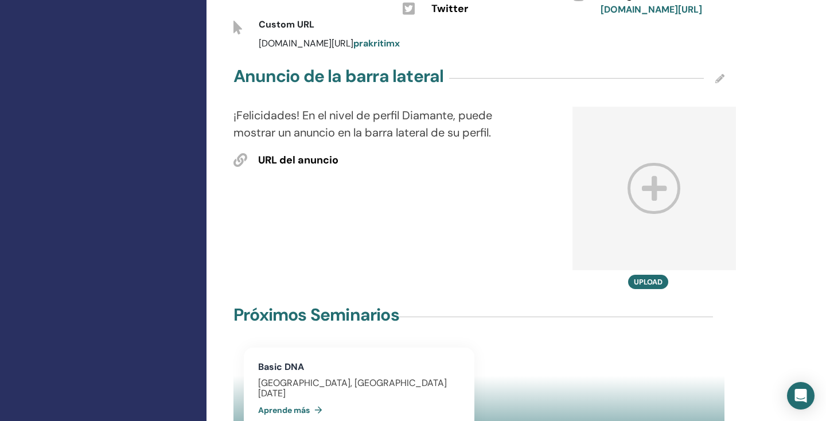
scroll to position [711, 0]
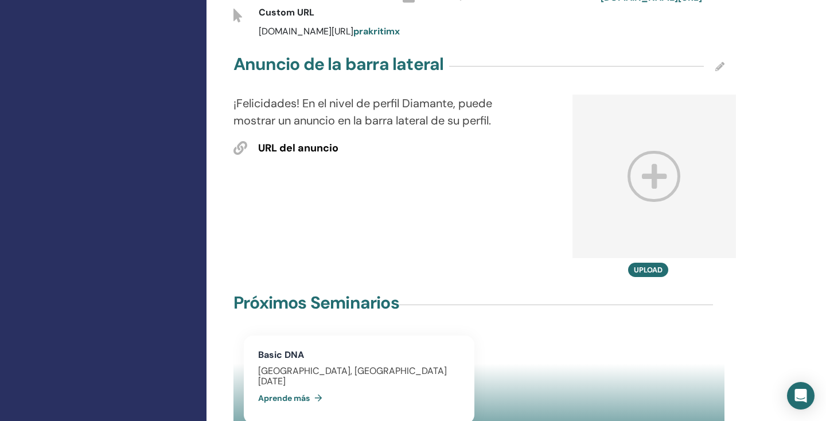
click at [724, 71] on icon at bounding box center [719, 66] width 9 height 9
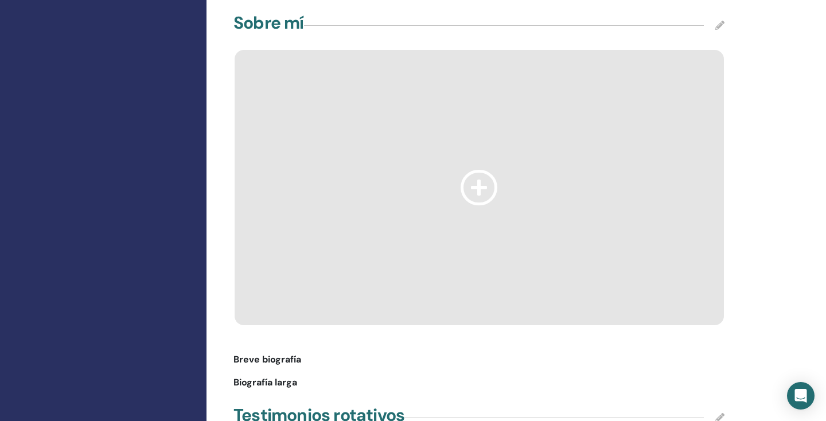
scroll to position [1200, 0]
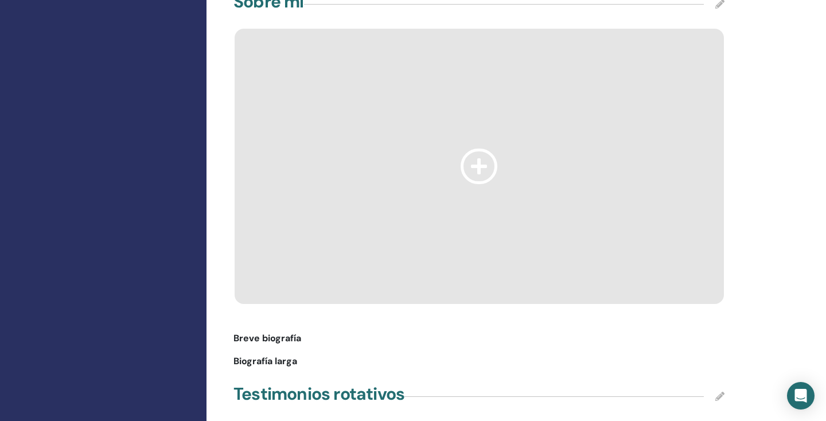
click at [484, 184] on icon at bounding box center [479, 166] width 37 height 35
click at [723, 18] on div "Sobre mí" at bounding box center [478, 4] width 491 height 29
click at [716, 9] on icon at bounding box center [719, 3] width 9 height 9
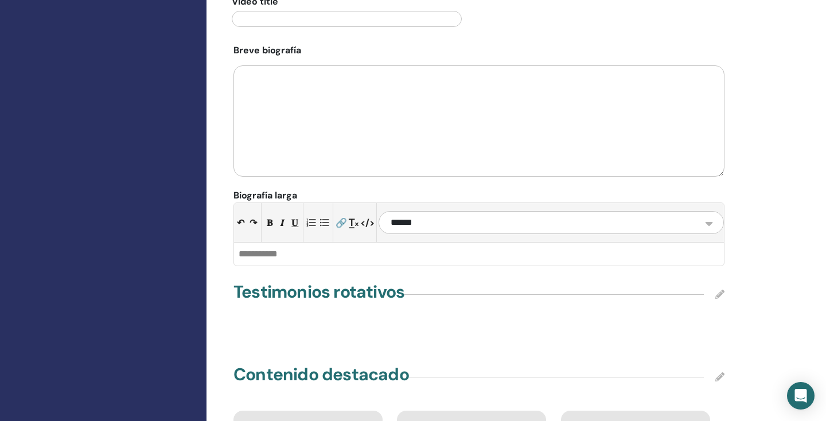
scroll to position [1572, 0]
click at [323, 120] on textarea at bounding box center [478, 120] width 491 height 111
paste textarea "**********"
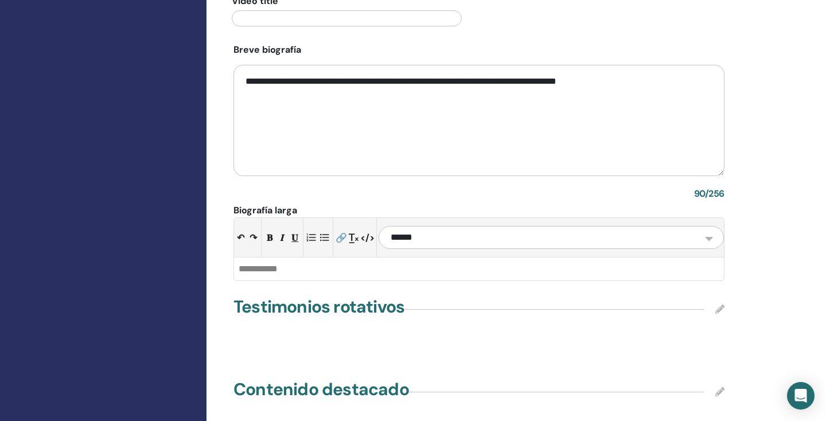
type textarea "**********"
click at [367, 280] on div at bounding box center [479, 269] width 490 height 23
paste div
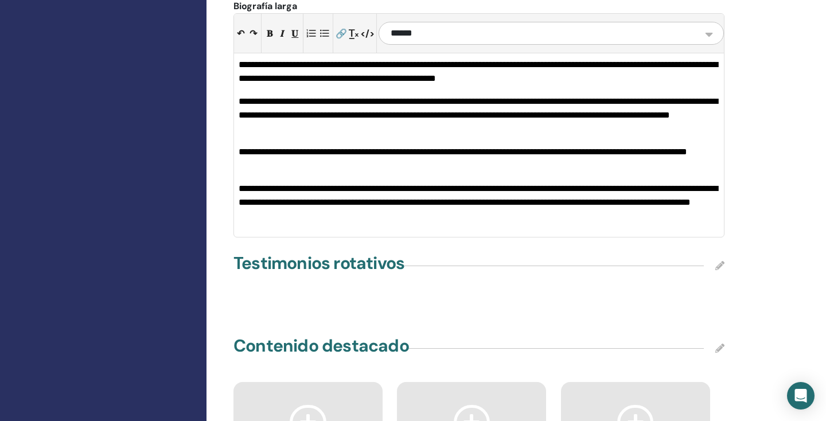
scroll to position [1772, 0]
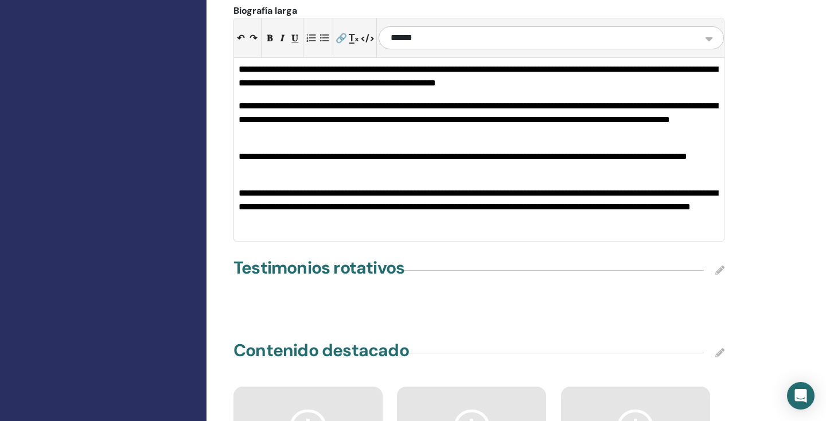
click at [451, 325] on div "Testimonios rotativos" at bounding box center [479, 290] width 505 height 69
click at [719, 275] on icon at bounding box center [719, 270] width 9 height 9
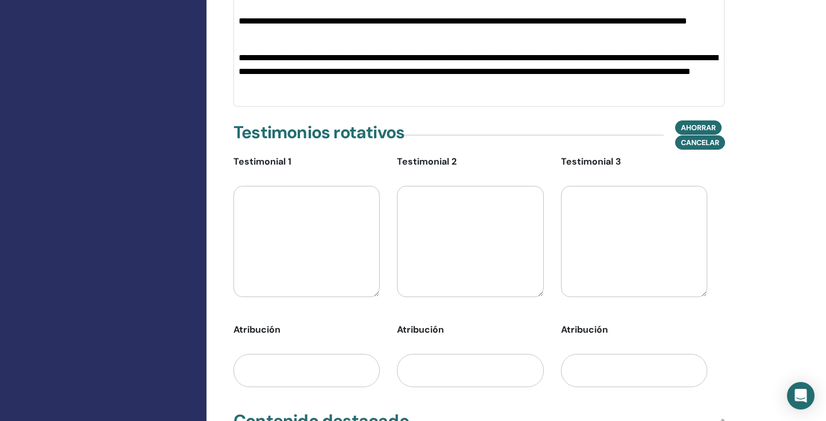
scroll to position [1915, 0]
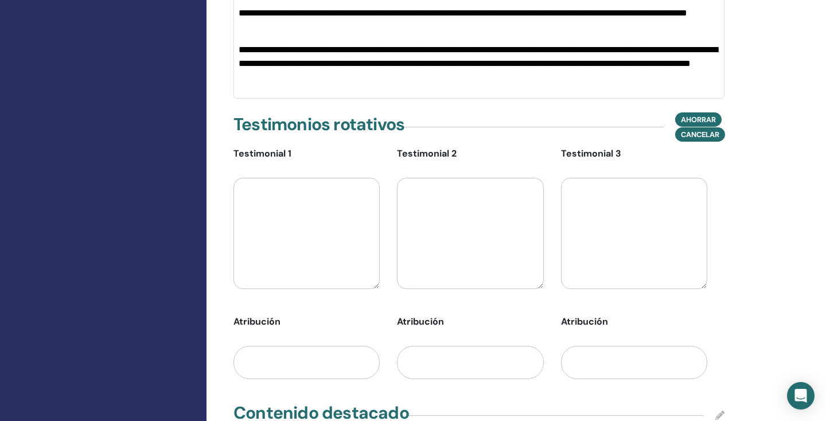
click at [291, 256] on textarea at bounding box center [306, 233] width 146 height 111
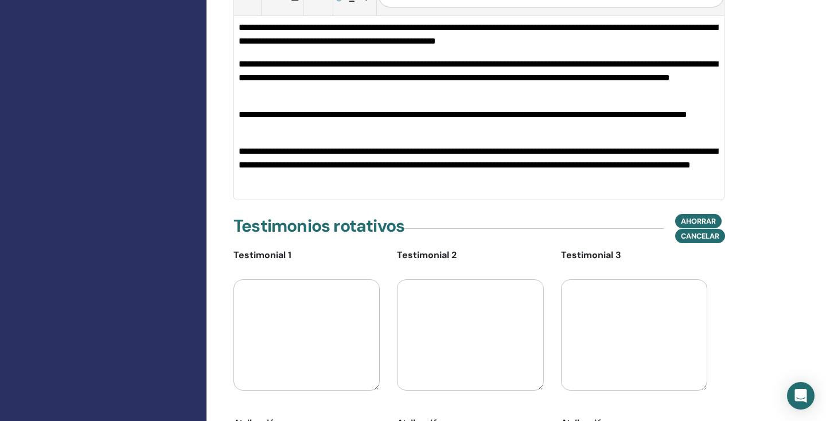
scroll to position [1814, 0]
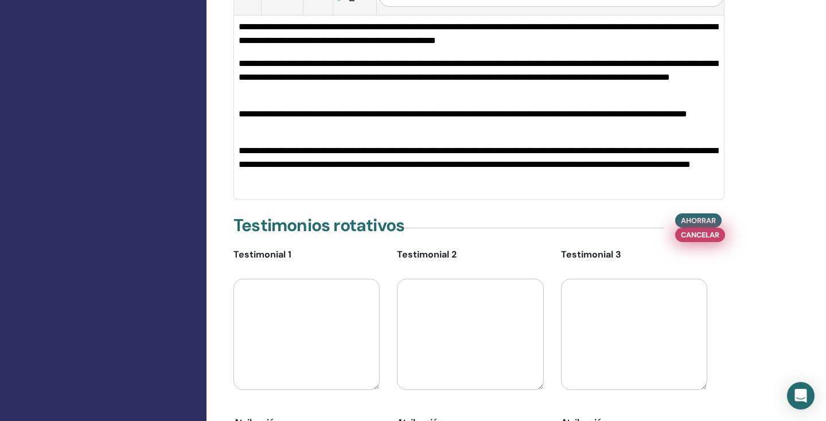
click at [707, 241] on span "Cancelar" at bounding box center [700, 235] width 38 height 12
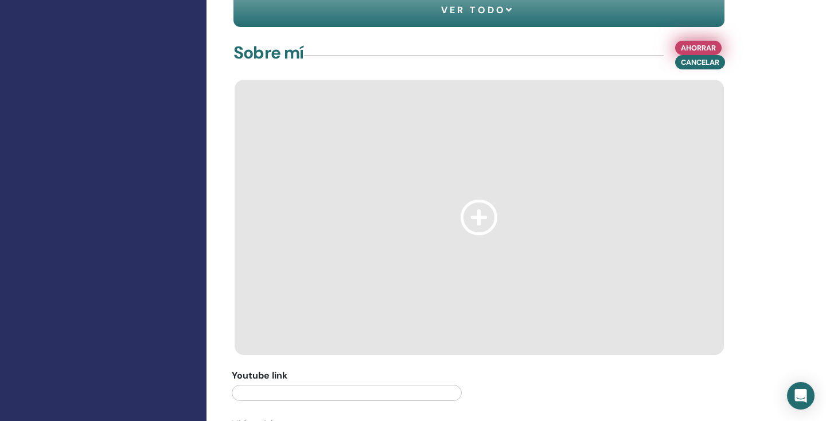
scroll to position [1146, 0]
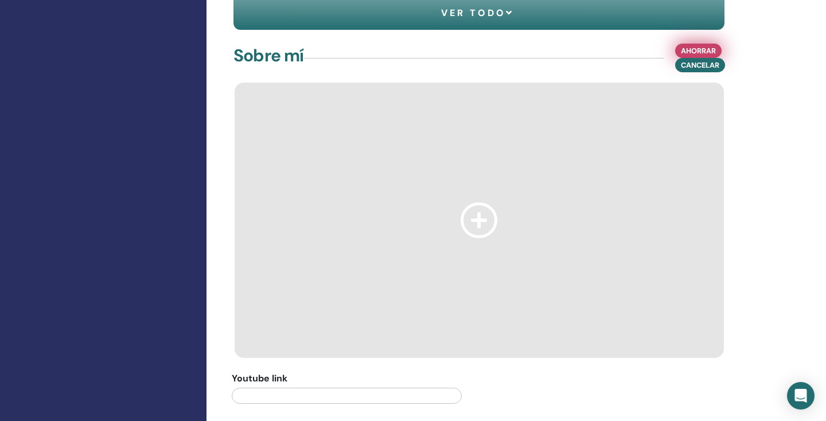
click at [701, 57] on span "Ahorrar" at bounding box center [698, 51] width 35 height 12
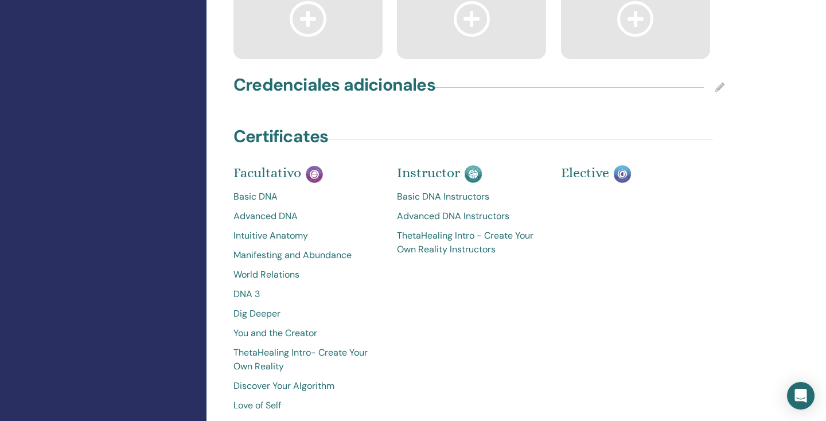
scroll to position [1946, 0]
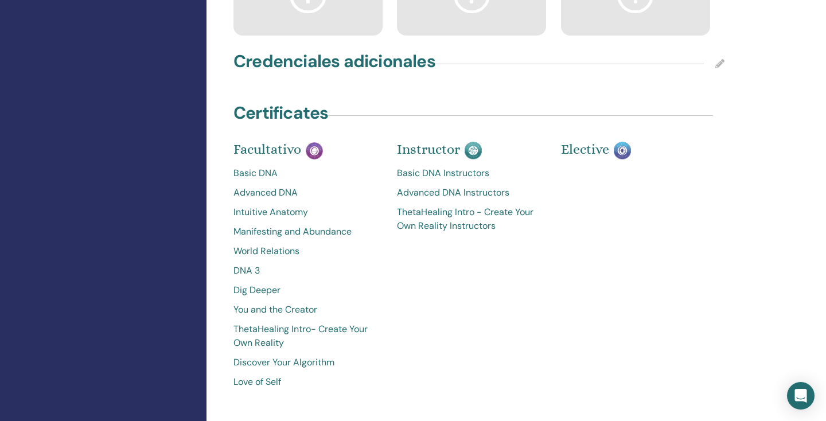
click at [719, 68] on icon at bounding box center [719, 63] width 9 height 9
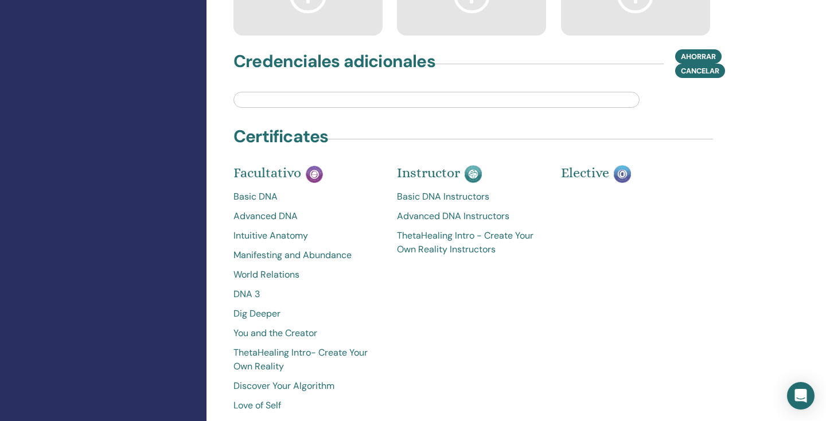
click at [416, 108] on input "text" at bounding box center [436, 100] width 406 height 16
click at [703, 63] on span "Ahorrar" at bounding box center [698, 56] width 35 height 12
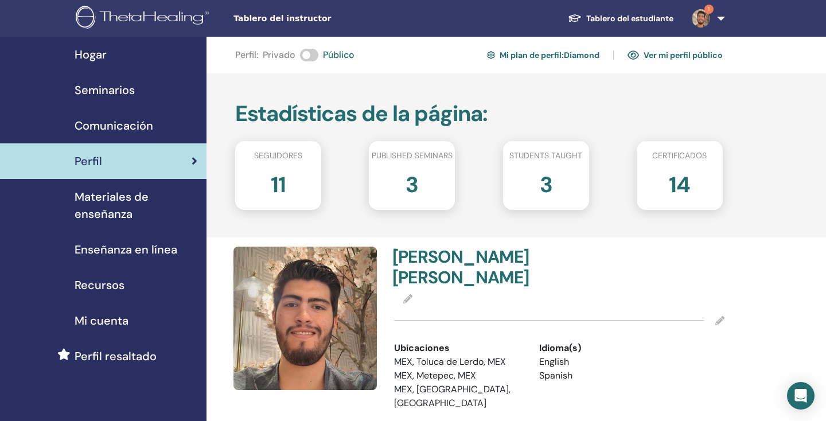
scroll to position [0, 0]
click at [695, 61] on link "Ver mi perfil público" at bounding box center [674, 55] width 95 height 18
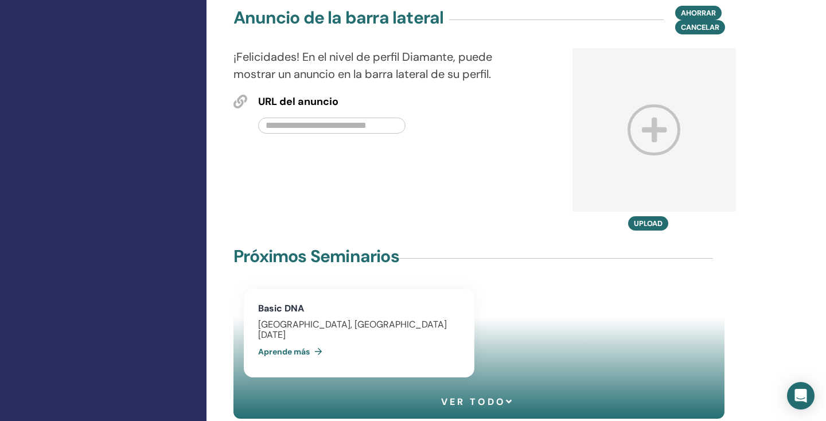
scroll to position [771, 0]
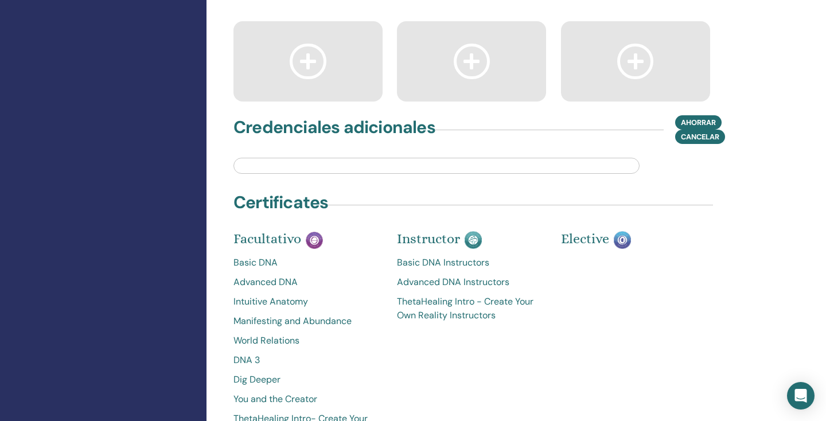
scroll to position [1880, 0]
click at [697, 128] on span "Ahorrar" at bounding box center [698, 122] width 35 height 12
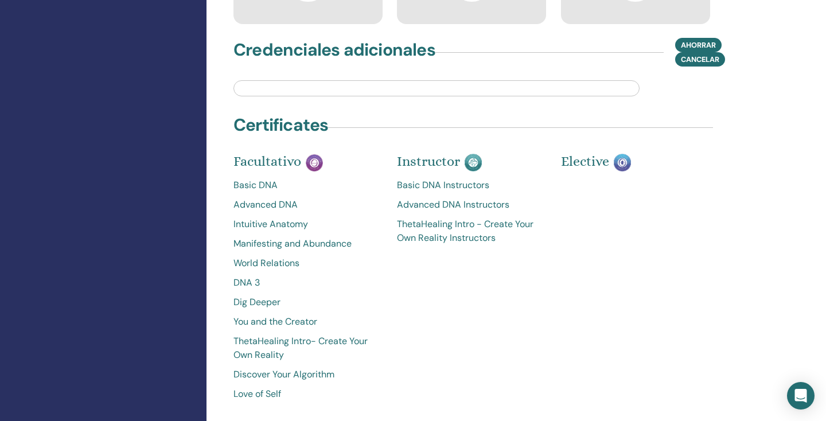
scroll to position [1969, 0]
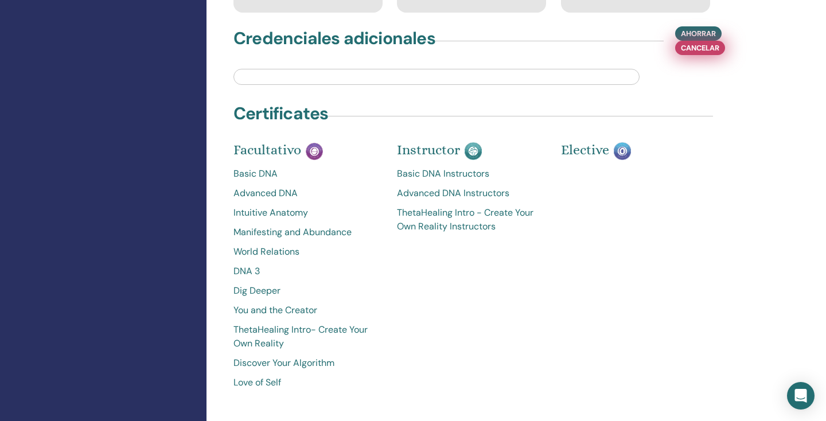
click at [698, 54] on span "Cancelar" at bounding box center [700, 48] width 38 height 12
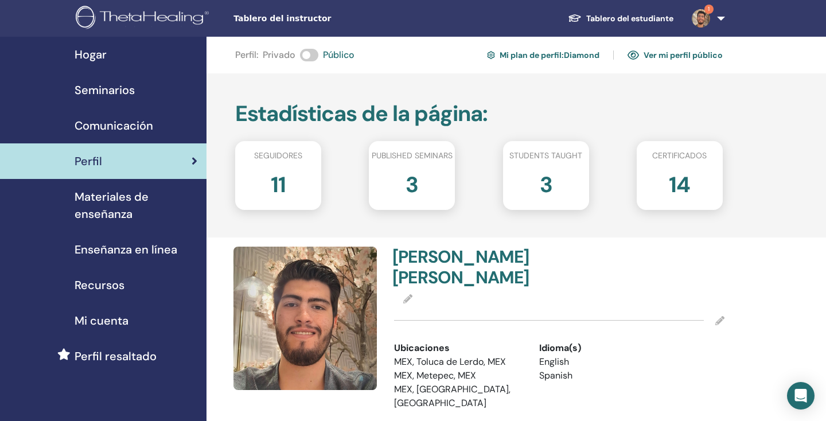
scroll to position [0, 0]
click at [183, 162] on div "Perfil" at bounding box center [103, 161] width 188 height 17
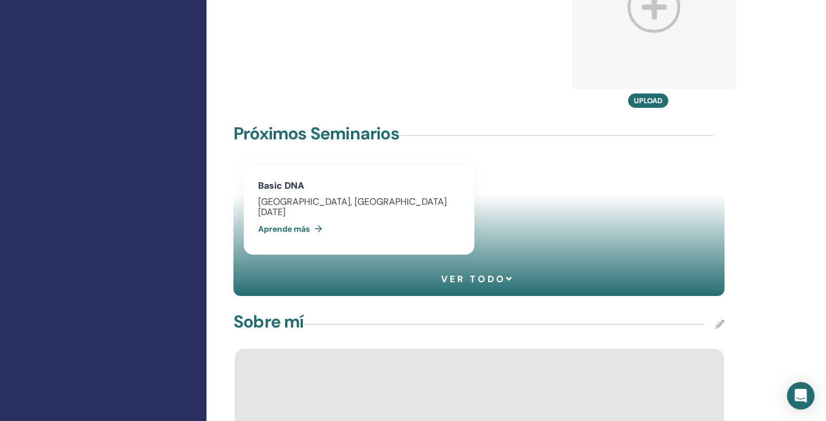
scroll to position [770, 0]
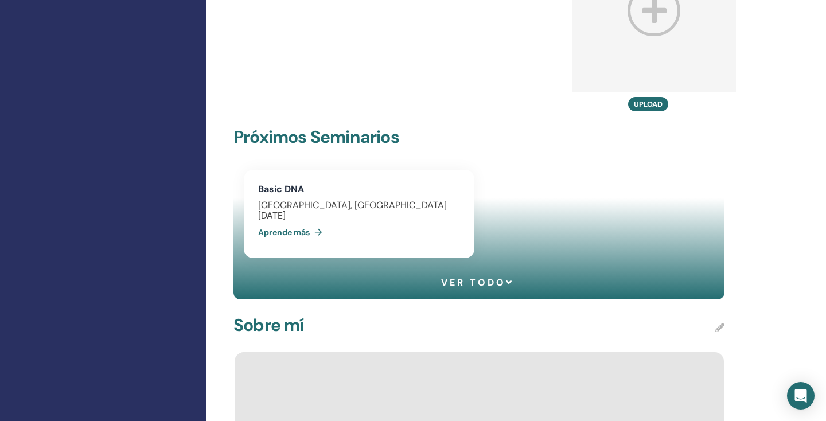
click at [720, 332] on icon at bounding box center [719, 327] width 9 height 9
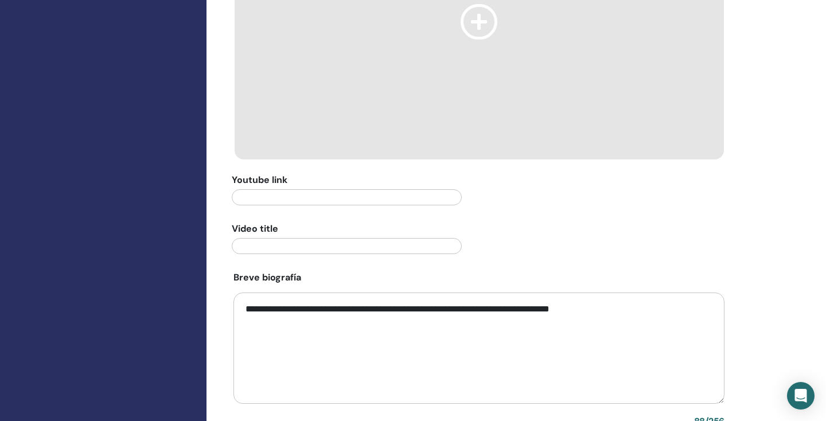
scroll to position [1288, 0]
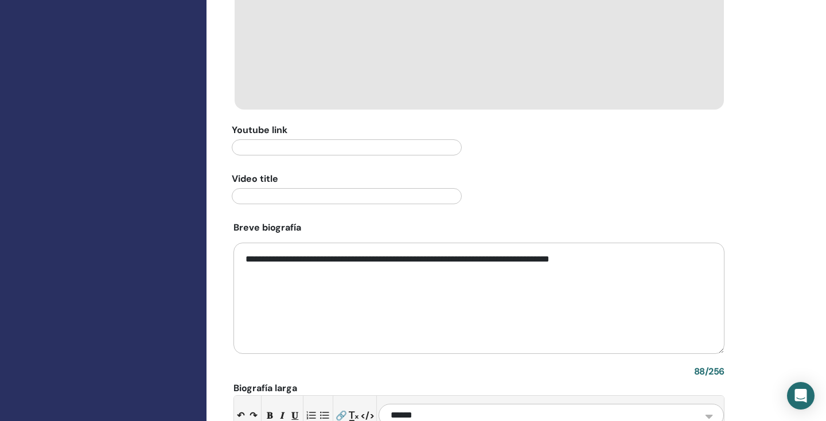
drag, startPoint x: 641, startPoint y: 305, endPoint x: 220, endPoint y: 281, distance: 421.1
click at [220, 281] on div "Perfil : Privado Público Mi plan de perfil : Diamond Ver mi perfil público Esta…" at bounding box center [515, 63] width 619 height 2629
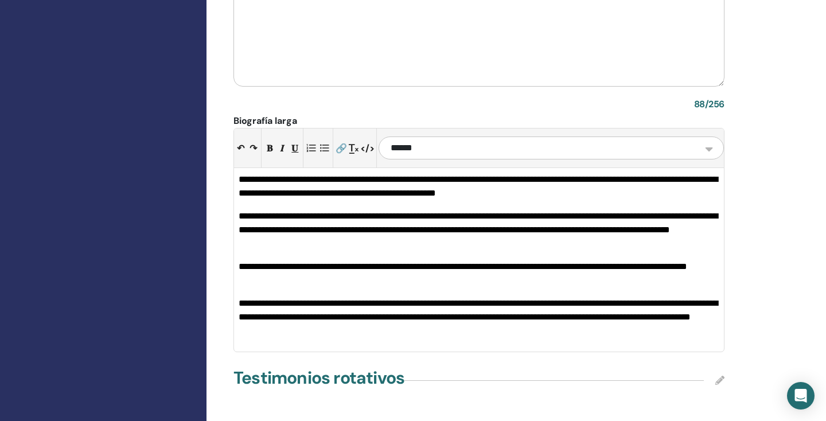
scroll to position [1583, 0]
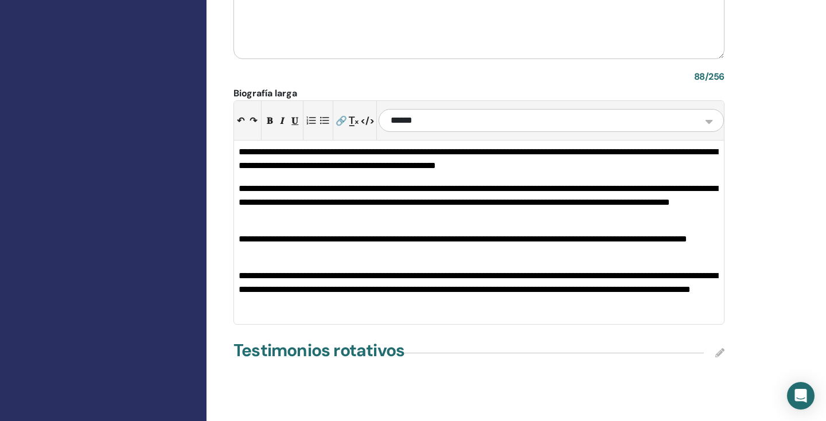
click at [244, 173] on p "**********" at bounding box center [479, 159] width 481 height 28
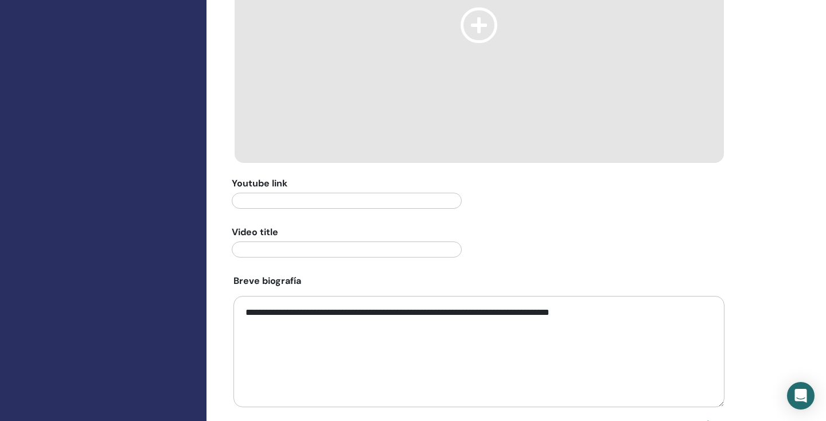
scroll to position [1233, 0]
click at [646, 338] on textarea "**********" at bounding box center [478, 353] width 491 height 111
click at [633, 349] on textarea "**********" at bounding box center [478, 353] width 491 height 111
type textarea "**********"
click at [781, 345] on div "Perfil : Privado Público Mi plan de perfil : Diamond Ver mi perfil público Esta…" at bounding box center [515, 130] width 619 height 2652
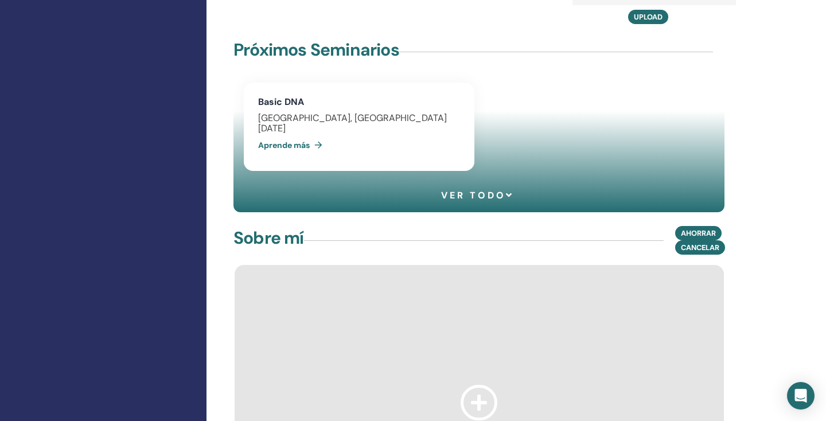
scroll to position [812, 0]
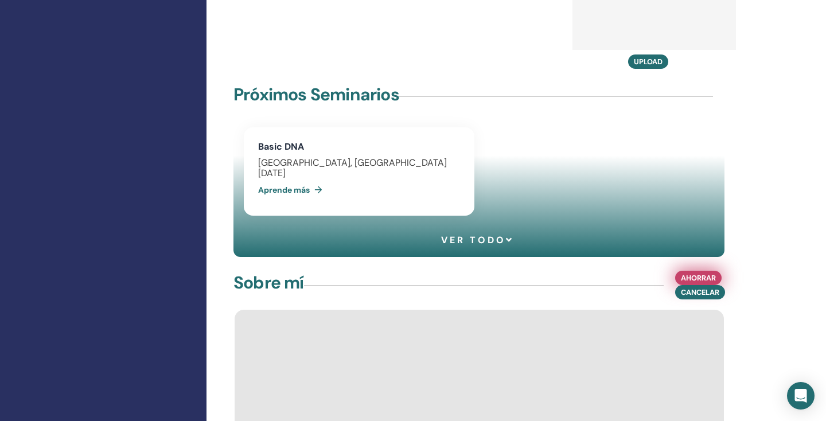
click at [704, 284] on span "Ahorrar" at bounding box center [698, 278] width 35 height 12
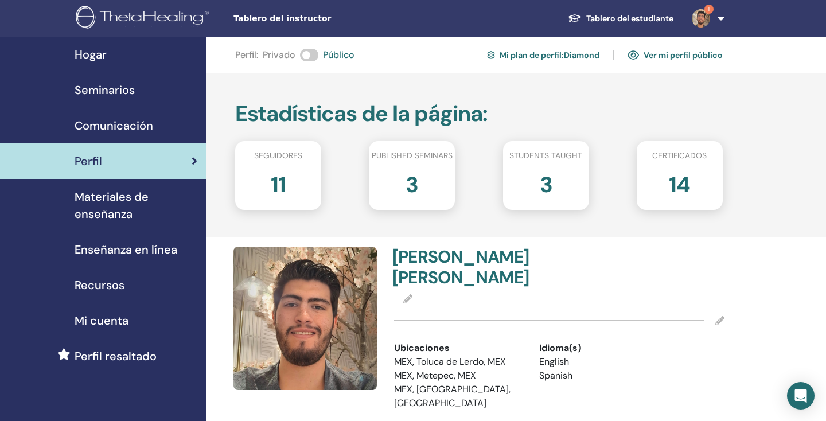
scroll to position [0, 0]
click at [708, 26] on link "1" at bounding box center [706, 18] width 47 height 37
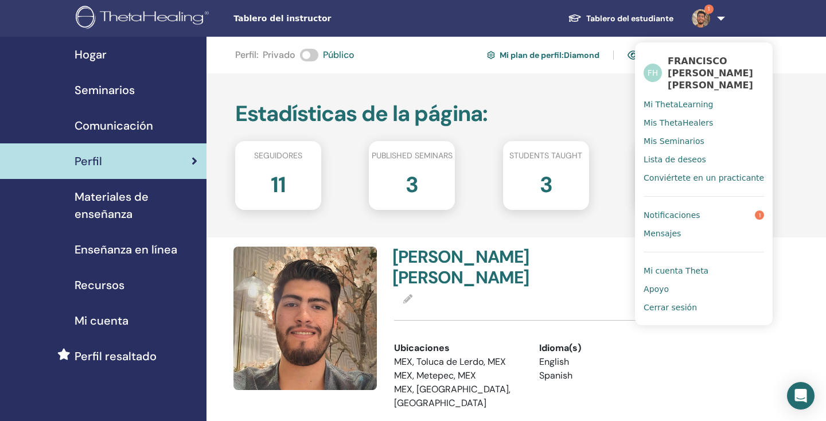
click at [687, 220] on span "Notificaciones" at bounding box center [672, 215] width 56 height 10
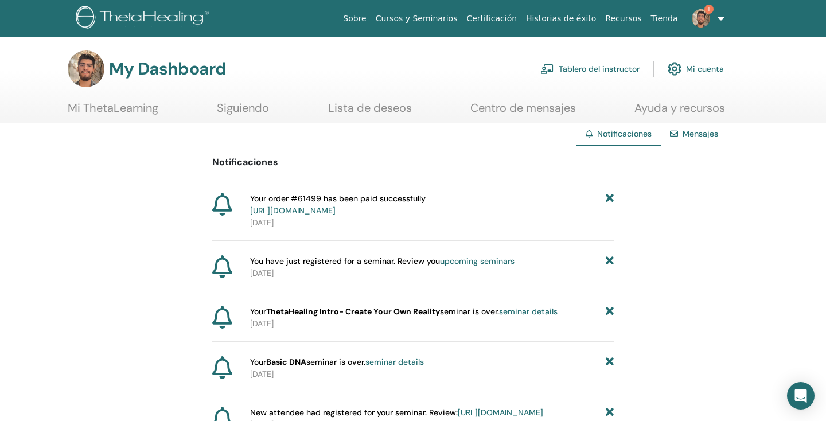
click at [704, 10] on span "1" at bounding box center [708, 9] width 9 height 9
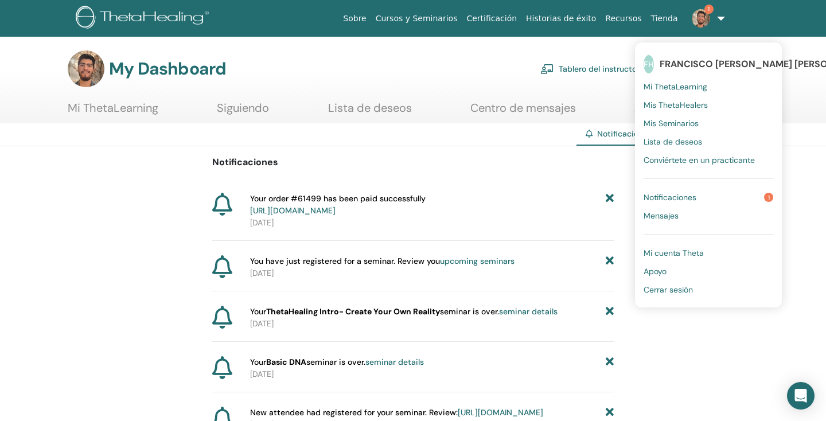
click at [672, 194] on span "Notificaciones" at bounding box center [670, 197] width 53 height 10
